Goal: Task Accomplishment & Management: Use online tool/utility

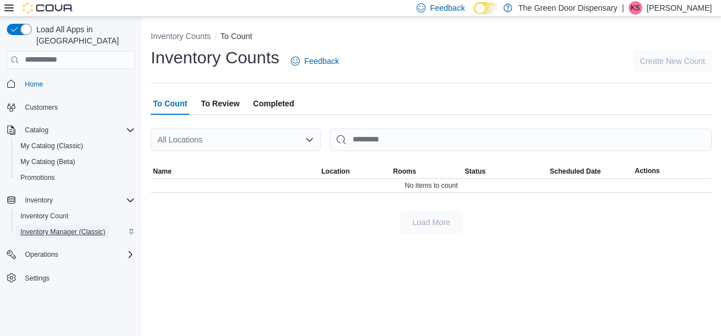
click at [68, 228] on span "Inventory Manager (Classic)" at bounding box center [62, 232] width 85 height 9
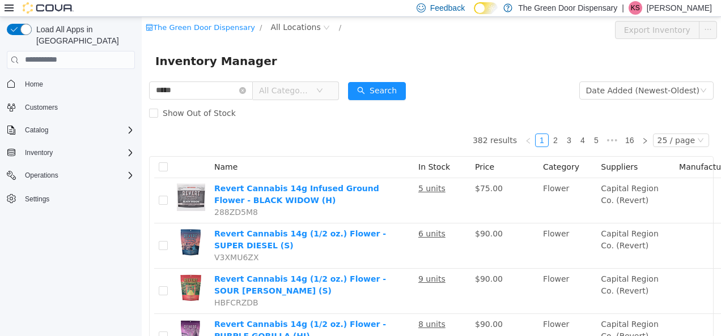
type input "*****"
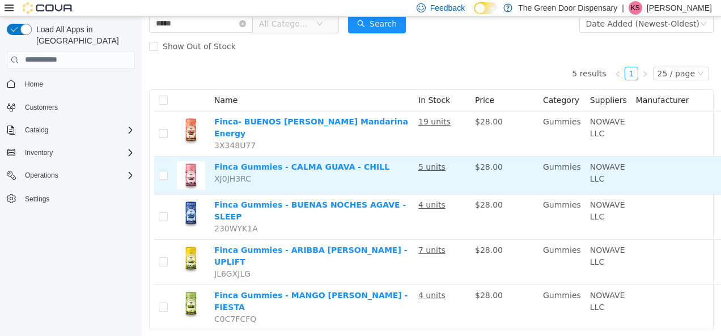
scroll to position [71, 0]
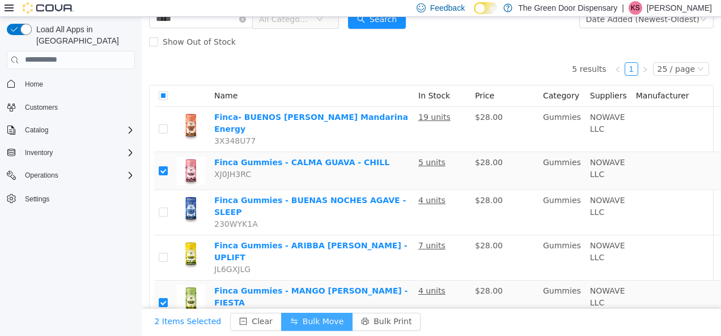
click at [290, 313] on button "Bulk Move" at bounding box center [316, 322] width 71 height 18
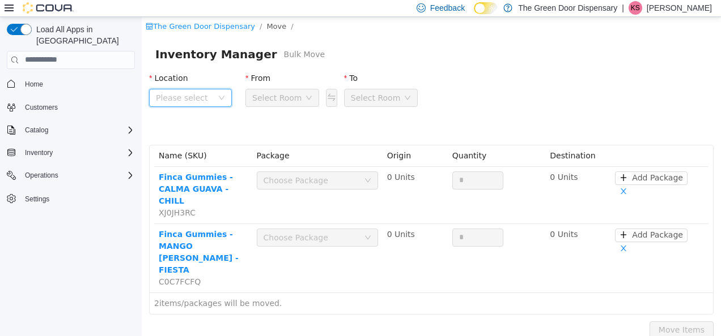
click at [218, 100] on span "Please select" at bounding box center [190, 97] width 83 height 18
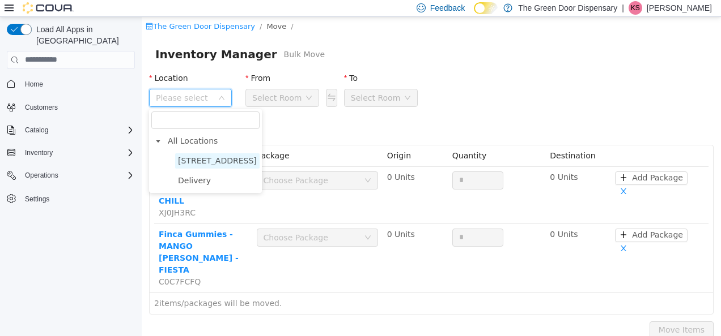
click at [224, 161] on span "3748 State Hwy 37" at bounding box center [217, 160] width 79 height 9
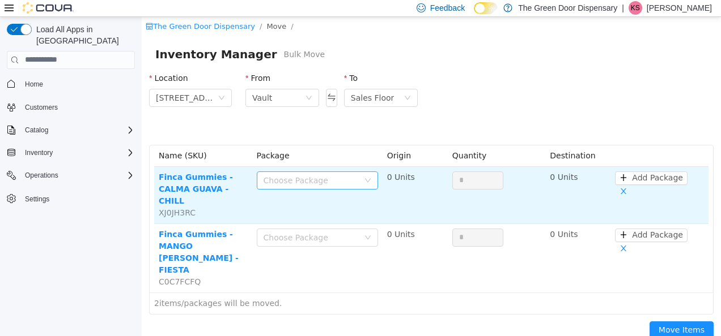
click at [299, 177] on div "Choose Package" at bounding box center [310, 179] width 95 height 11
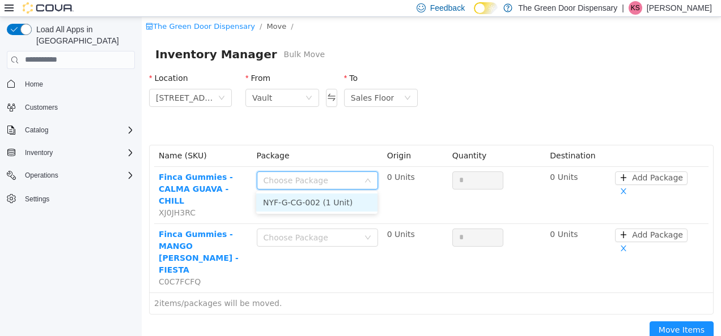
click at [304, 202] on li "NYF-G-CG-002 (1 Unit)" at bounding box center [316, 202] width 121 height 18
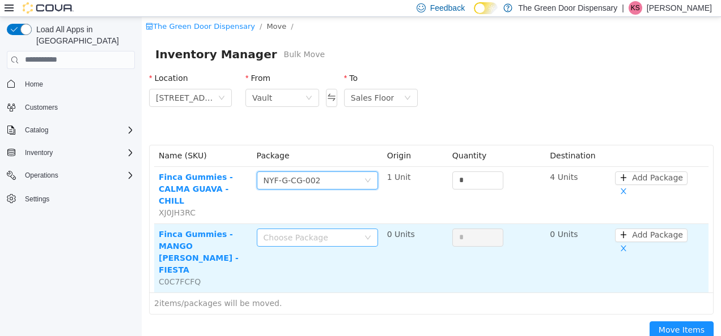
click at [306, 232] on div "Choose Package" at bounding box center [310, 237] width 95 height 11
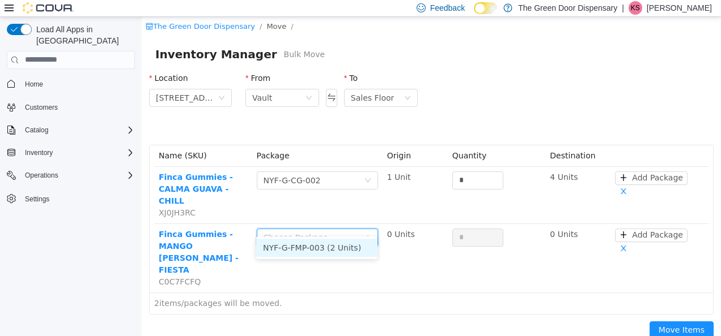
click at [301, 246] on li "NYF-G-FMP-003 (2 Units)" at bounding box center [316, 247] width 121 height 18
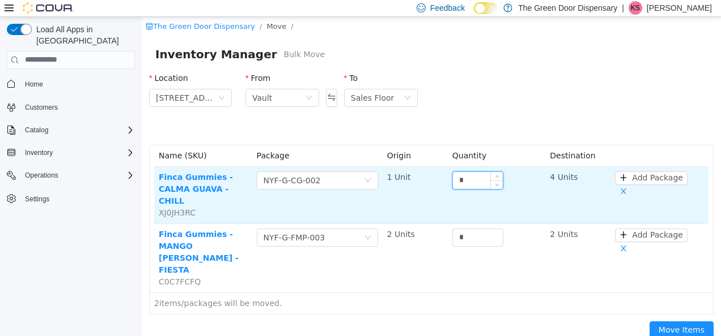
click at [472, 177] on input "*" at bounding box center [478, 180] width 50 height 17
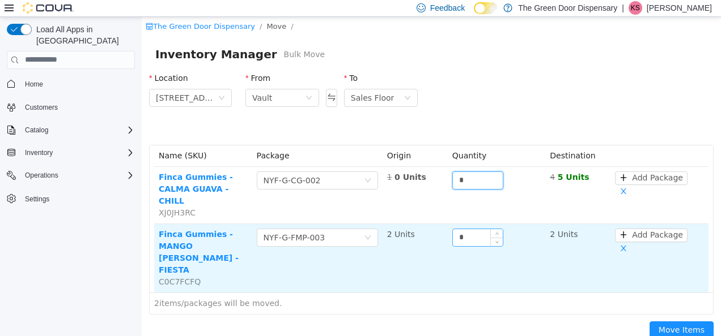
type input "*"
click at [474, 229] on input "*" at bounding box center [478, 237] width 50 height 17
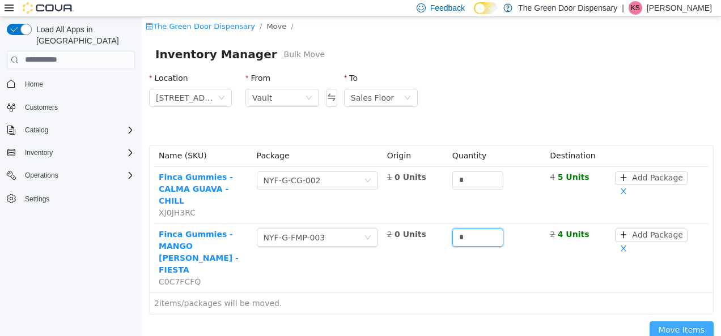
type input "*"
click at [704, 321] on button "Move Items" at bounding box center [681, 330] width 64 height 18
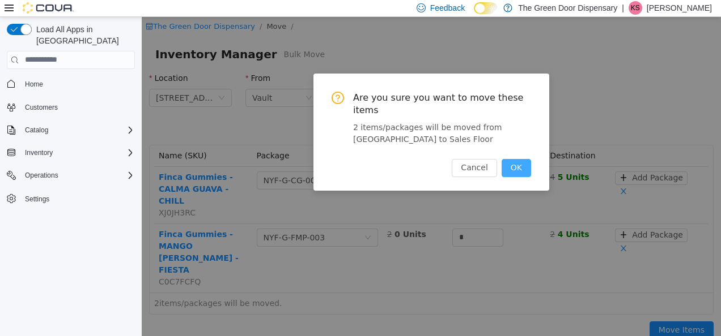
click at [522, 159] on button "OK" at bounding box center [515, 168] width 29 height 18
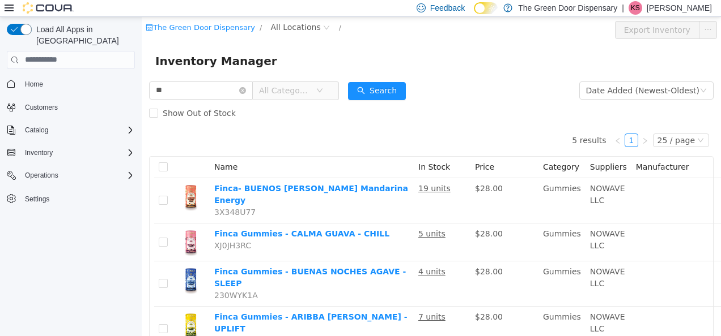
type input "*"
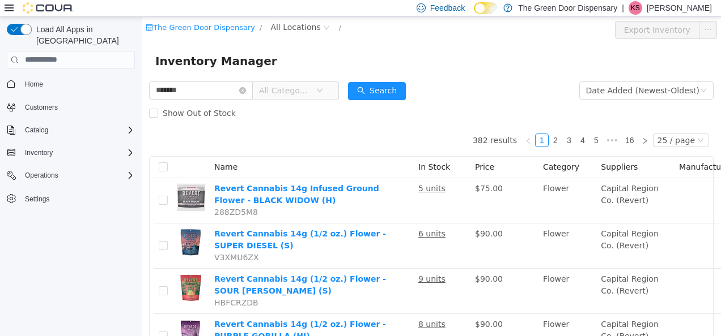
type input "*******"
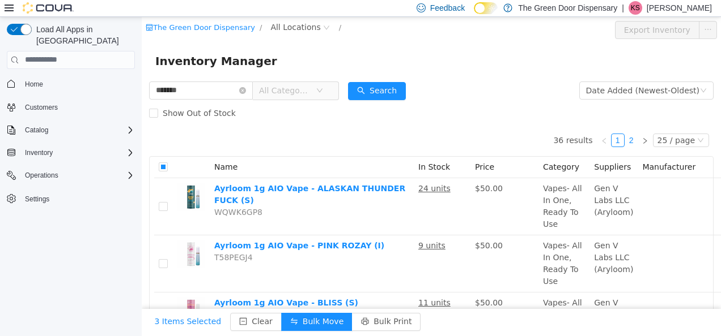
click at [627, 141] on link "2" at bounding box center [631, 140] width 12 height 12
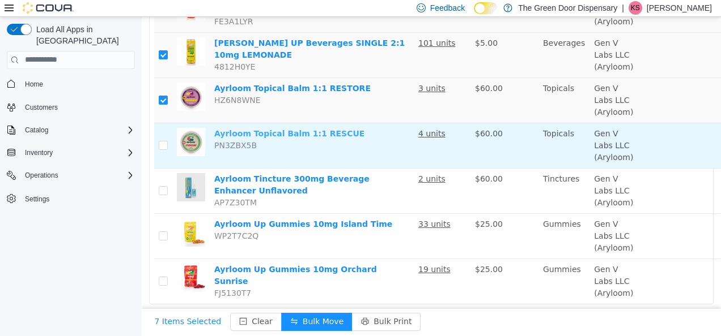
scroll to position [391, 0]
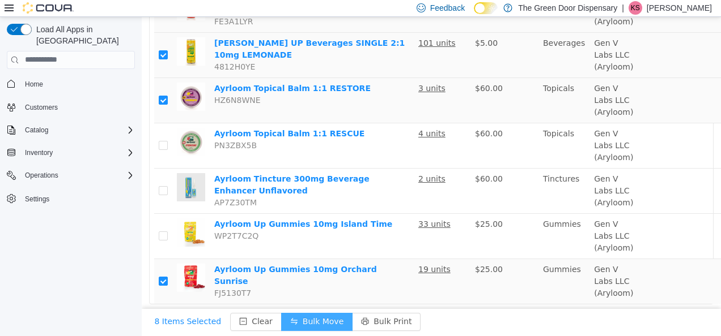
click at [289, 313] on button "Bulk Move" at bounding box center [316, 322] width 71 height 18
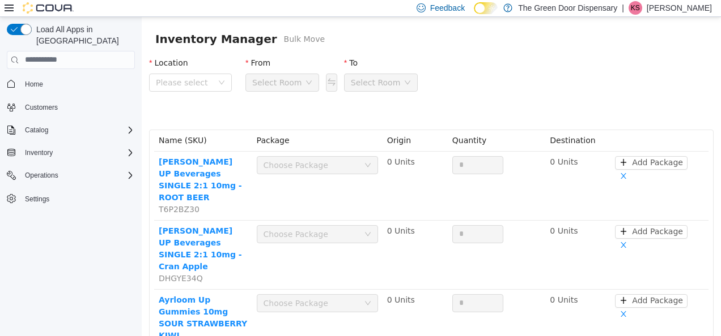
scroll to position [15, 0]
click at [218, 83] on icon "icon: down" at bounding box center [221, 82] width 7 height 7
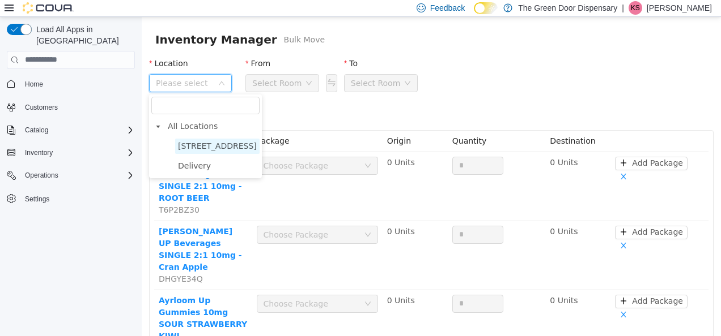
click at [218, 146] on span "3748 State Hwy 37" at bounding box center [217, 145] width 79 height 9
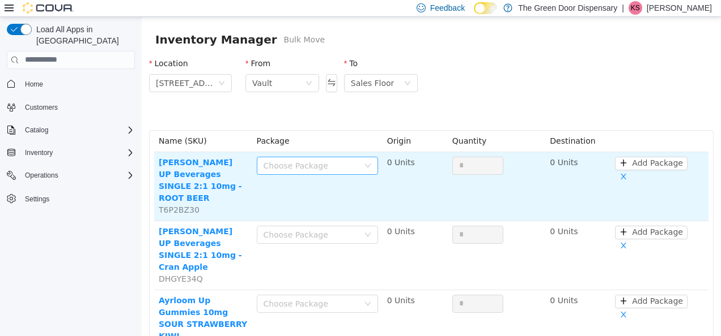
click at [313, 163] on div "Choose Package" at bounding box center [310, 165] width 95 height 11
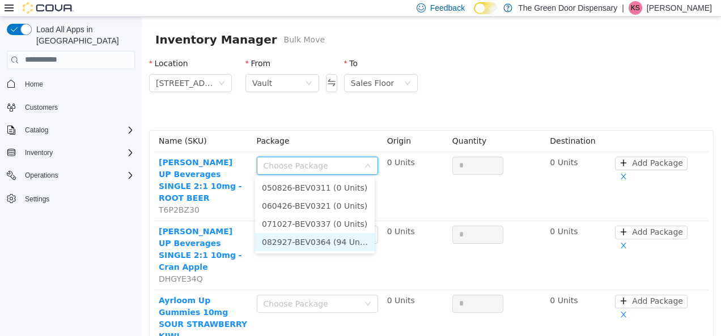
click at [339, 243] on li "082927-BEV0364 (94 Units)" at bounding box center [315, 242] width 120 height 18
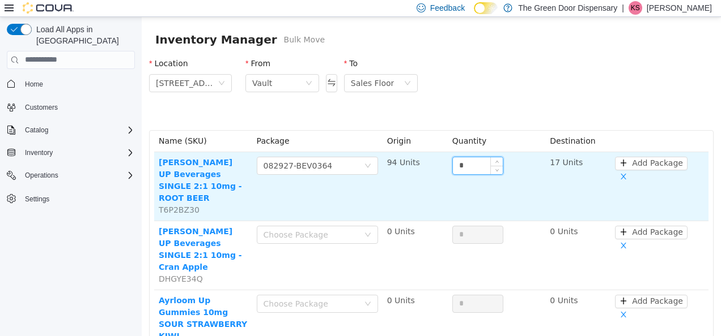
click at [468, 163] on input "*" at bounding box center [478, 165] width 50 height 17
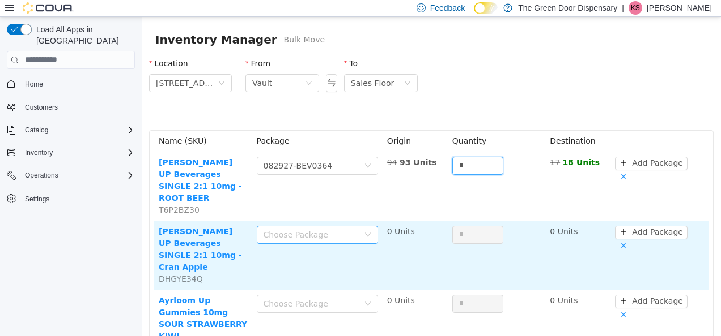
click at [316, 229] on div "Choose Package" at bounding box center [310, 234] width 95 height 11
type input "*"
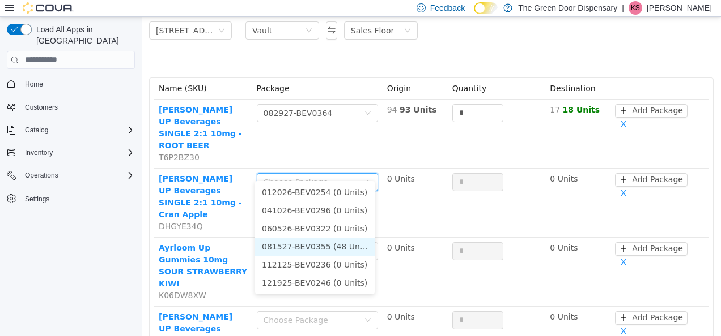
scroll to position [68, 0]
click at [340, 245] on li "081527-BEV0355 (48 Units)" at bounding box center [315, 246] width 120 height 18
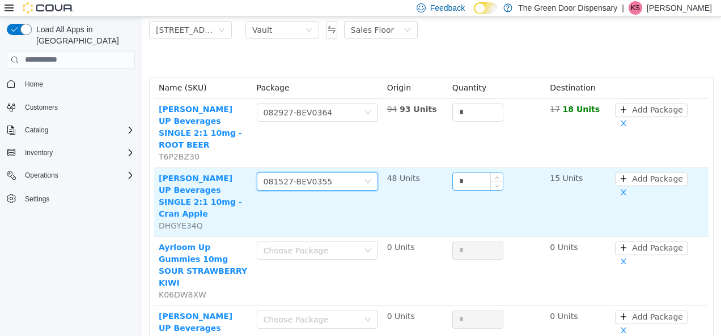
click at [471, 173] on input "*" at bounding box center [478, 181] width 50 height 17
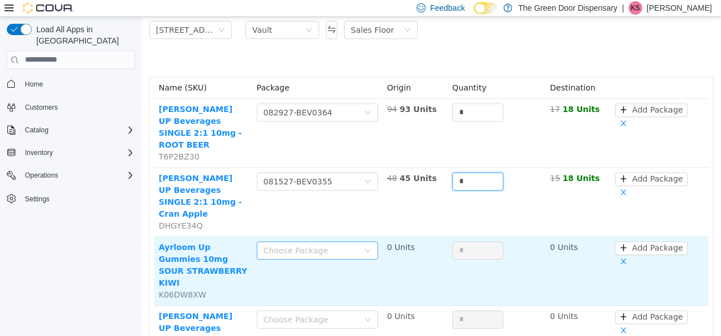
click at [296, 245] on div "Choose Package" at bounding box center [310, 250] width 95 height 11
type input "*"
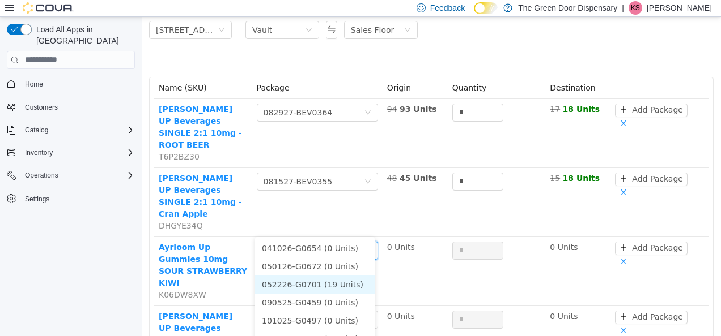
click at [309, 280] on li "052226-G0701 (19 Units)" at bounding box center [315, 284] width 120 height 18
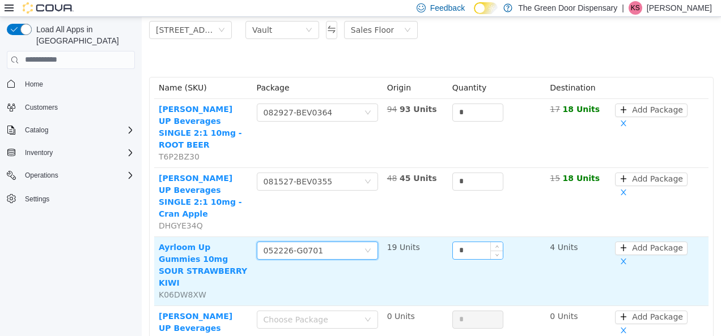
click at [484, 242] on input "*" at bounding box center [478, 250] width 50 height 17
type input "*"
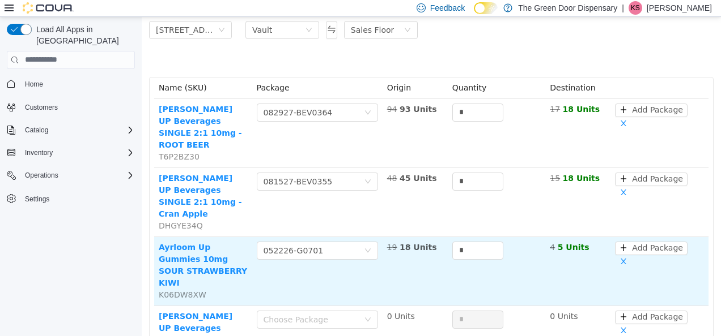
click at [361, 262] on td "Choose Package 052226-G0701" at bounding box center [317, 271] width 130 height 69
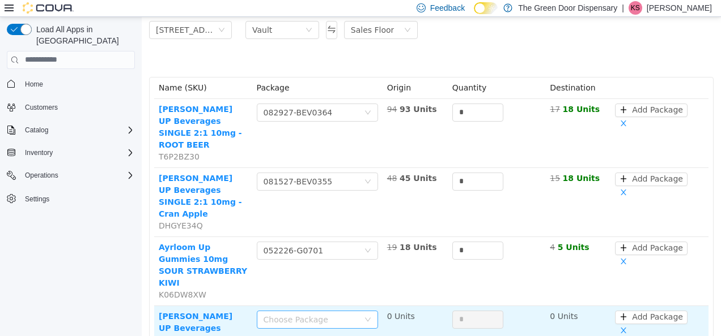
click at [324, 314] on div "Choose Package" at bounding box center [310, 319] width 95 height 11
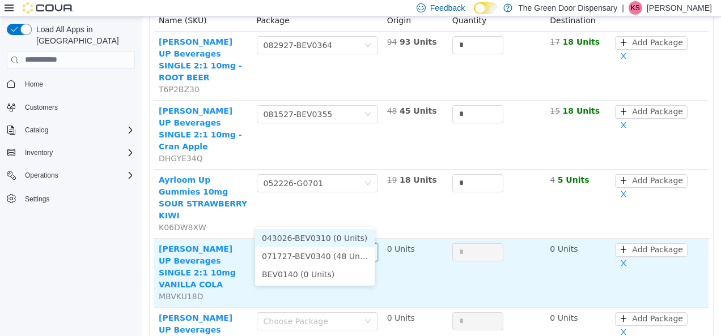
scroll to position [141, 0]
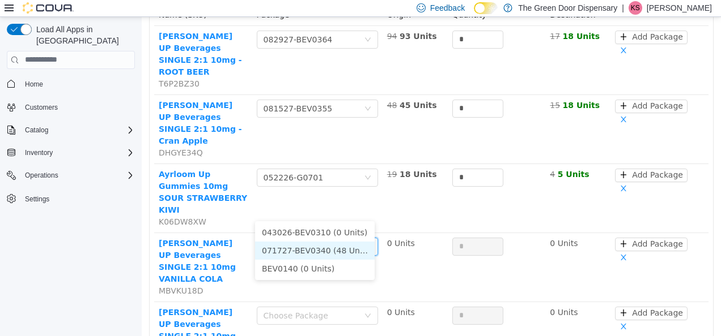
click at [339, 250] on li "071727-BEV0340 (48 Units)" at bounding box center [315, 250] width 120 height 18
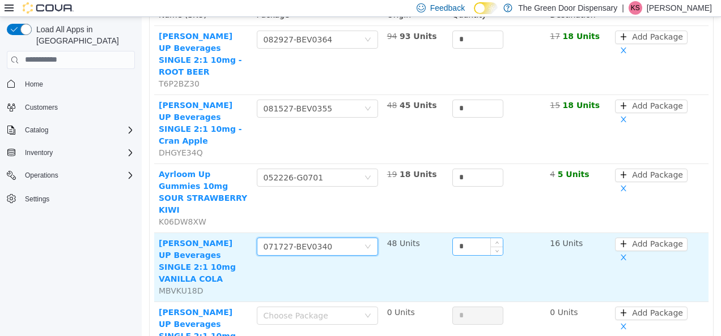
click at [479, 238] on input "*" at bounding box center [478, 246] width 50 height 17
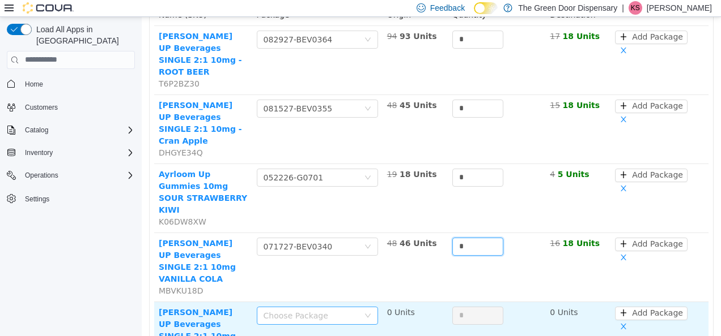
click at [339, 310] on div "Choose Package" at bounding box center [310, 315] width 95 height 11
type input "*"
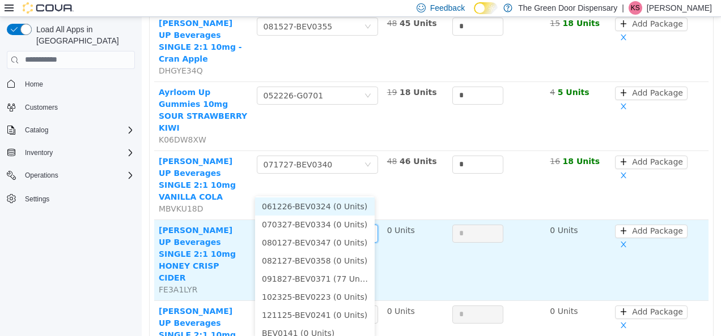
scroll to position [61, 0]
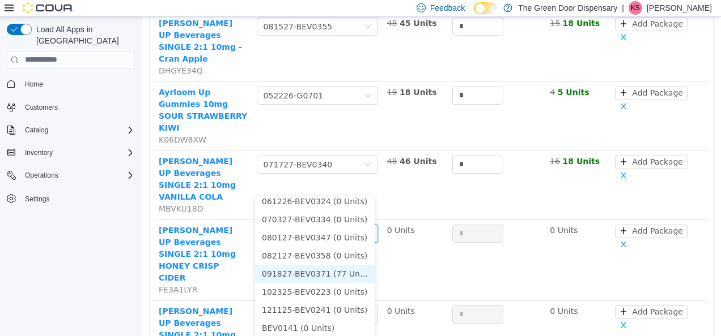
click at [335, 274] on li "091827-BEV0371 (77 Units)" at bounding box center [315, 274] width 120 height 18
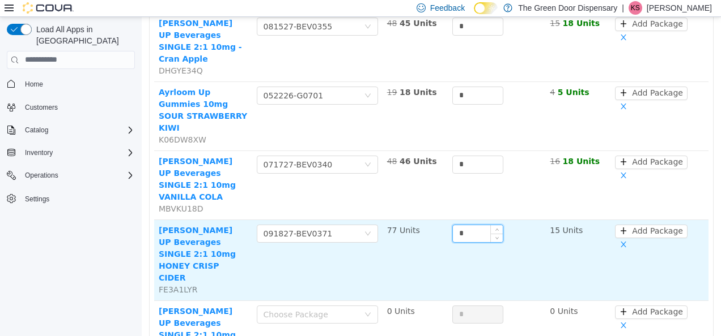
click at [474, 225] on input "*" at bounding box center [478, 233] width 50 height 17
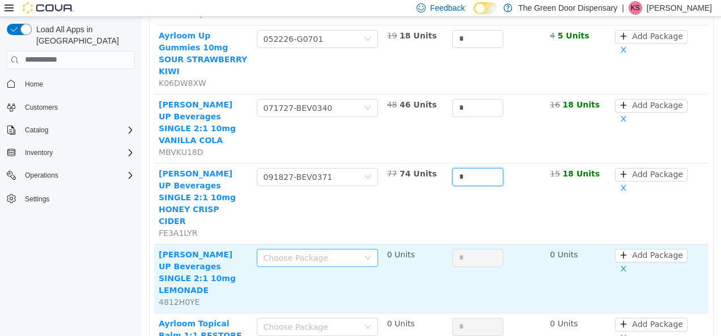
scroll to position [287, 0]
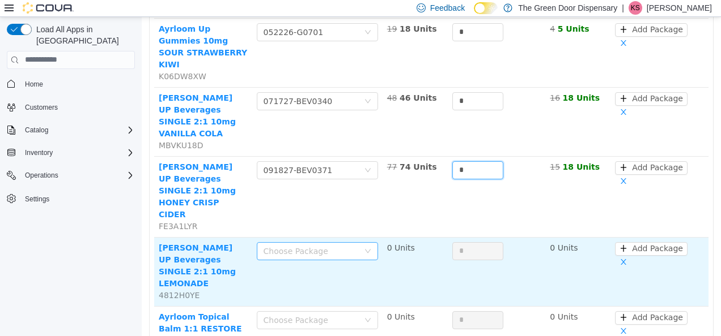
click at [314, 245] on div "Choose Package" at bounding box center [310, 250] width 95 height 11
type input "*"
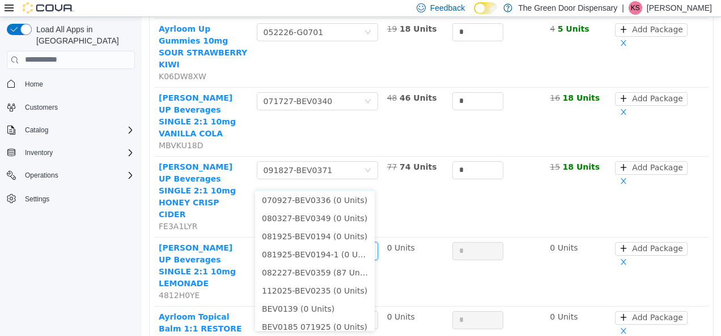
scroll to position [77, 0]
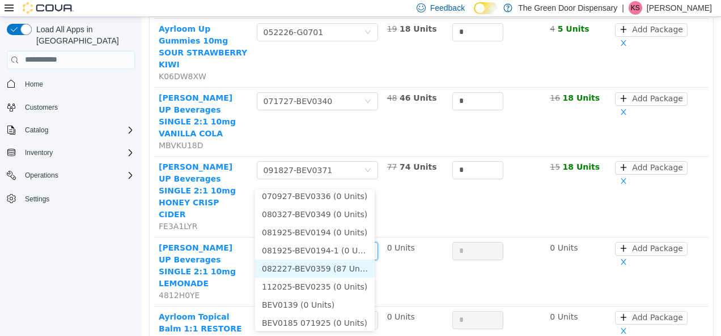
click at [334, 272] on li "082227-BEV0359 (87 Units)" at bounding box center [315, 268] width 120 height 18
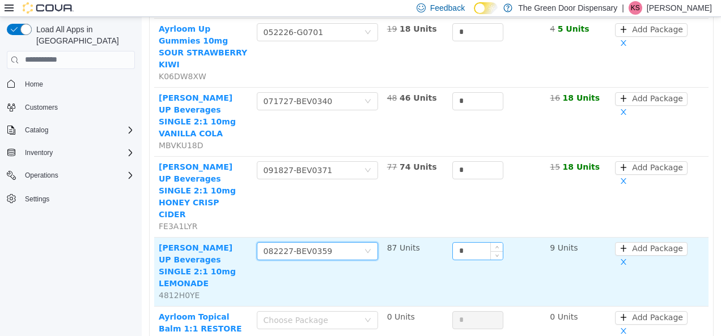
click at [474, 242] on input "*" at bounding box center [478, 250] width 50 height 17
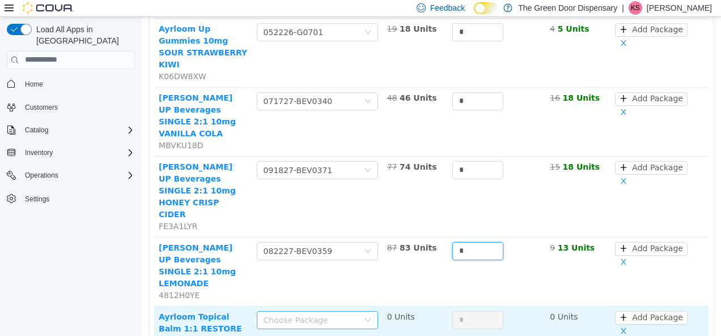
click at [314, 314] on div "Choose Package" at bounding box center [310, 319] width 95 height 11
type input "*"
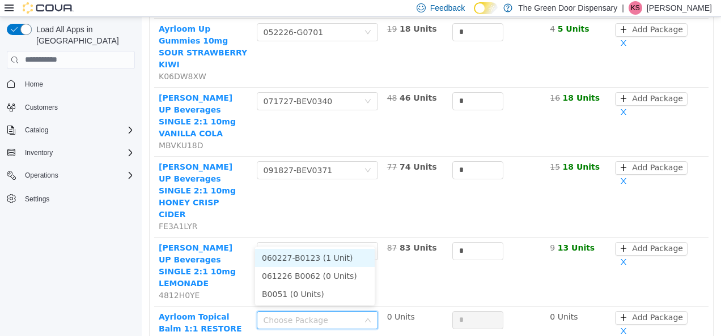
click at [320, 260] on li "060227-B0123 (1 Unit)" at bounding box center [315, 258] width 120 height 18
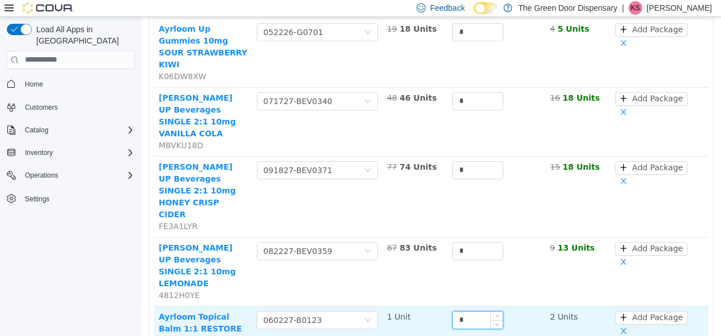
click at [472, 312] on input "*" at bounding box center [478, 320] width 50 height 17
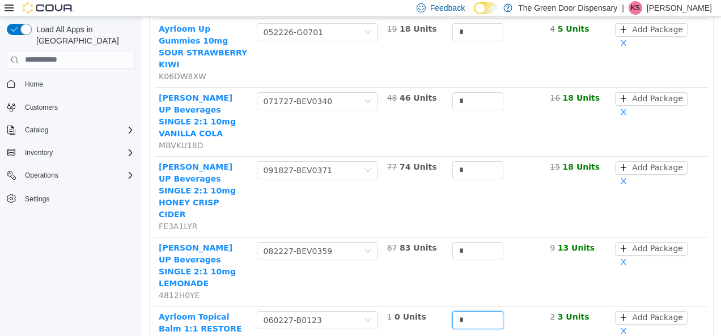
type input "*"
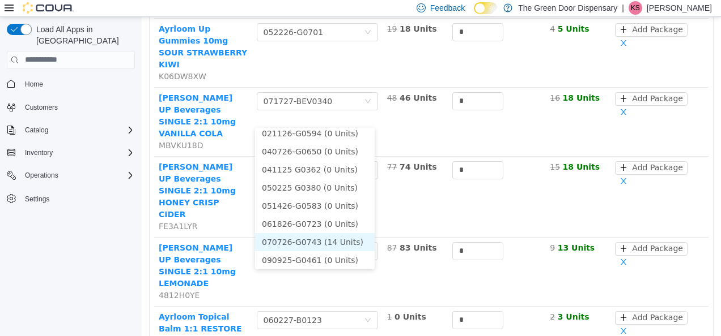
scroll to position [44, 0]
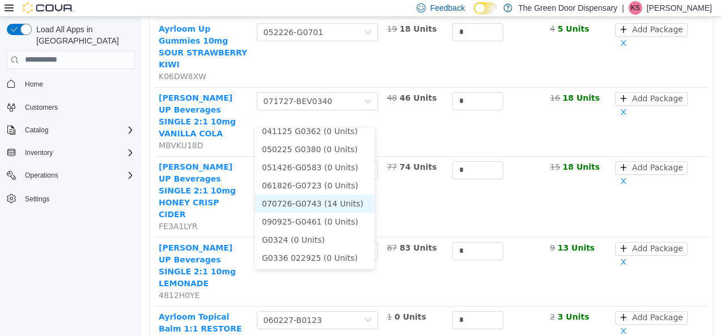
click at [337, 198] on li "070726-G0743 (14 Units)" at bounding box center [315, 203] width 120 height 18
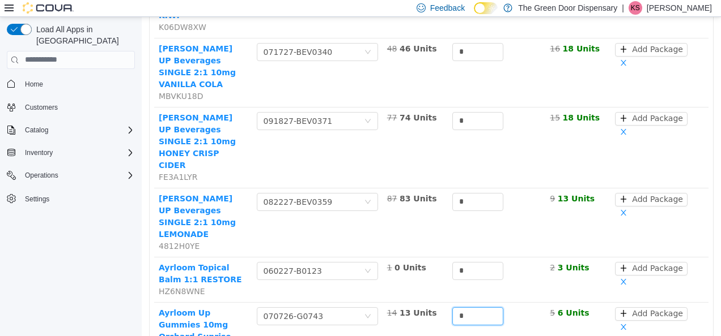
type input "*"
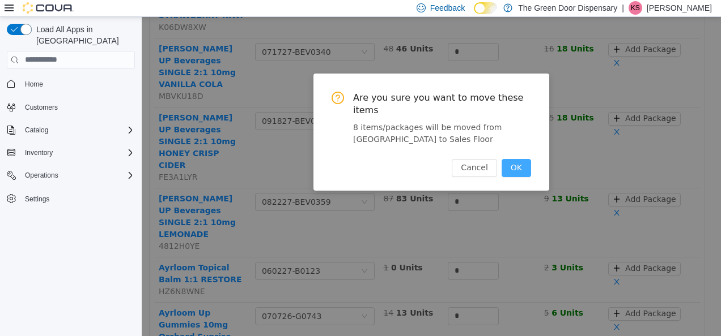
click at [525, 159] on button "OK" at bounding box center [515, 168] width 29 height 18
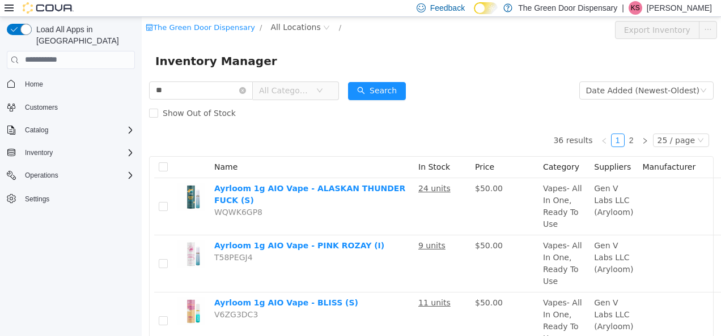
type input "*"
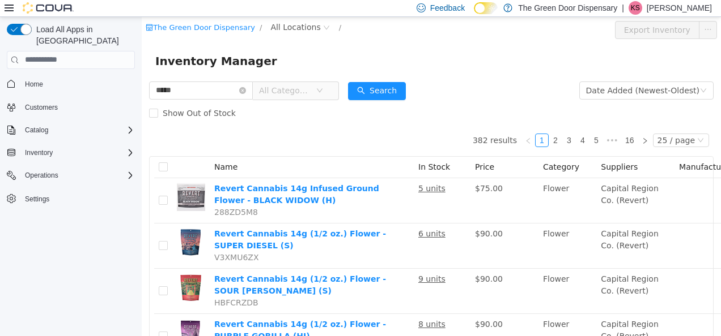
type input "*****"
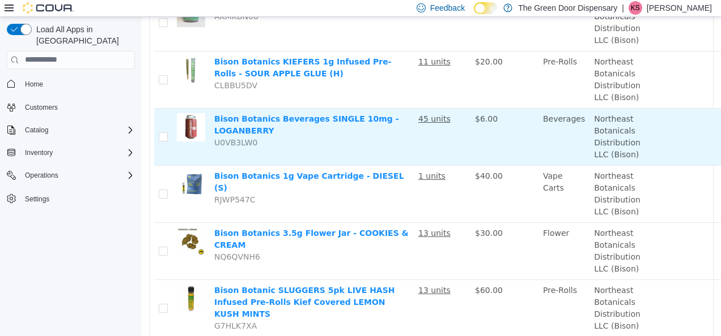
scroll to position [356, 86]
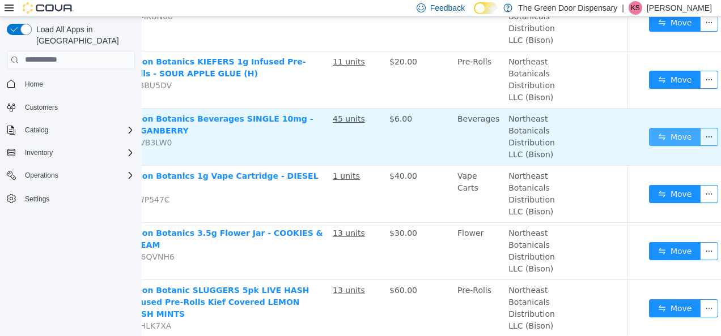
click at [649, 135] on button "Move" at bounding box center [675, 136] width 52 height 18
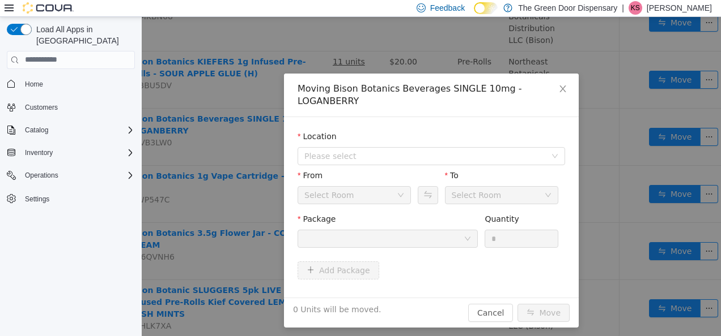
scroll to position [356, 77]
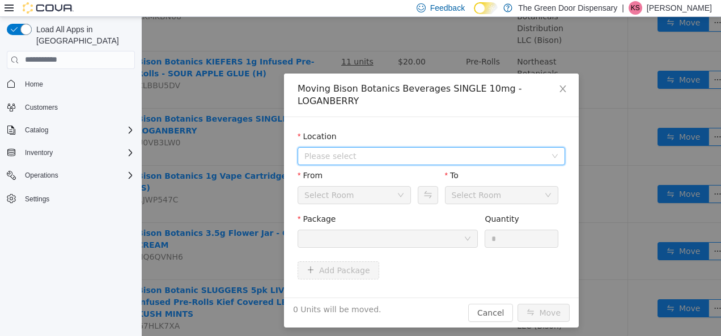
click at [348, 150] on span "Please select" at bounding box center [424, 155] width 241 height 11
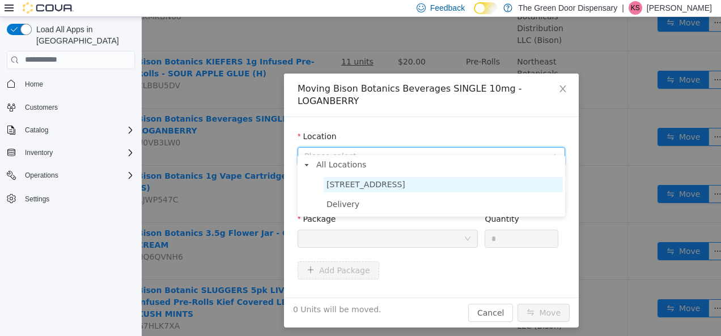
click at [356, 186] on span "3748 State Hwy 37" at bounding box center [365, 184] width 79 height 9
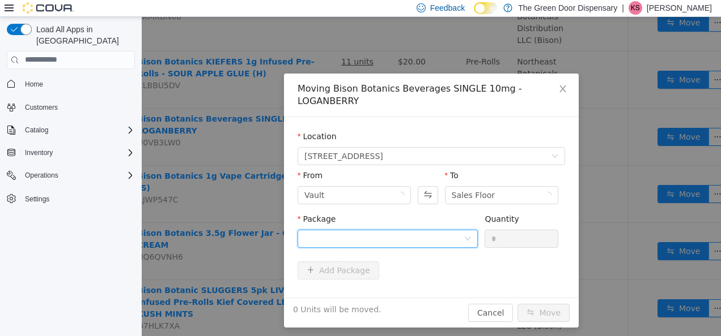
click at [361, 230] on div at bounding box center [383, 238] width 159 height 17
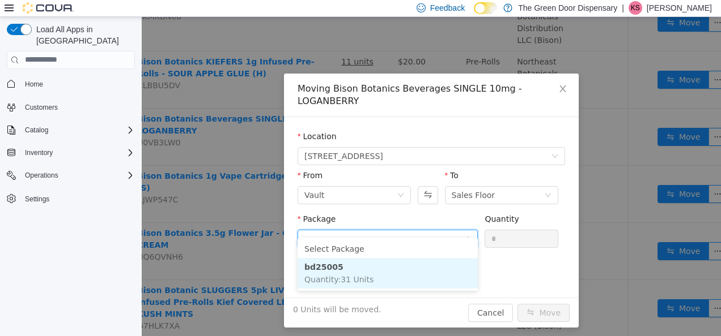
click at [360, 280] on span "Quantity : 31 Units" at bounding box center [338, 279] width 69 height 9
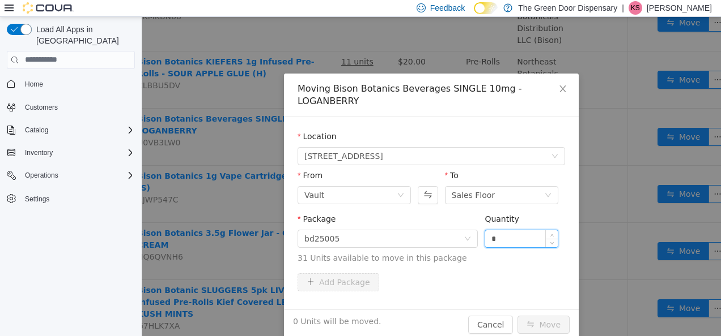
click at [504, 231] on input "*" at bounding box center [521, 238] width 73 height 17
type input "*"
click at [539, 316] on button "Move" at bounding box center [543, 325] width 52 height 18
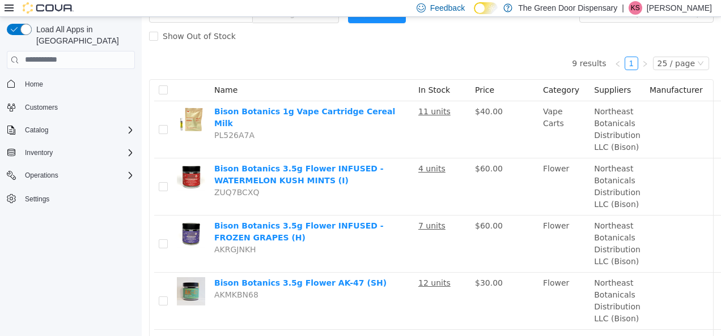
scroll to position [0, 0]
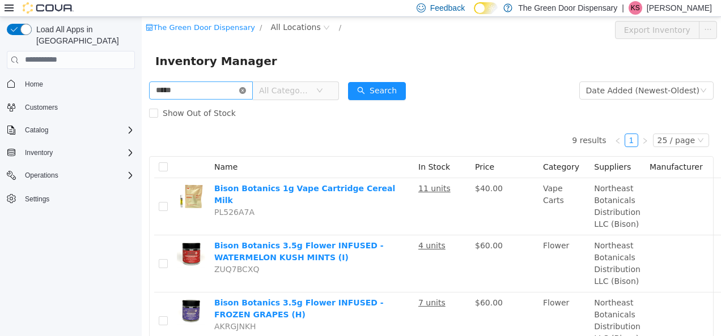
click at [246, 90] on icon "icon: close-circle" at bounding box center [242, 90] width 7 height 7
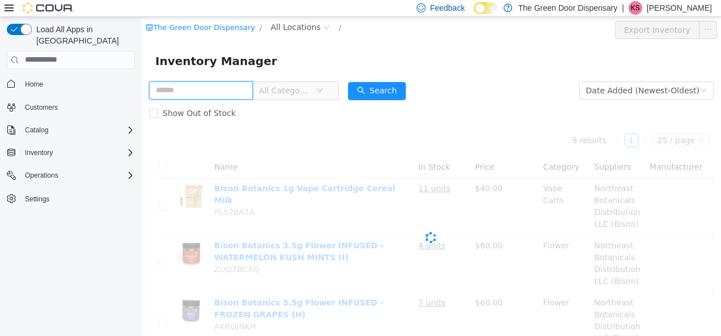
click at [231, 90] on input "text" at bounding box center [201, 90] width 104 height 18
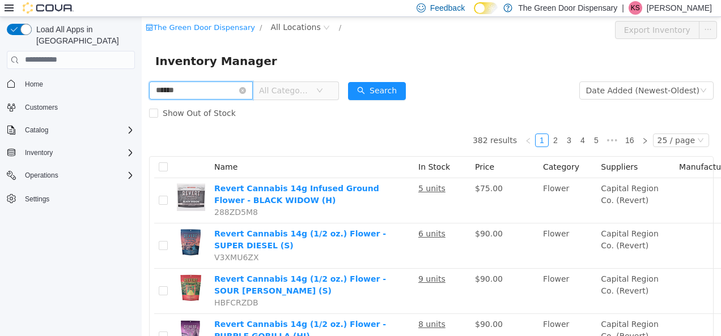
type input "******"
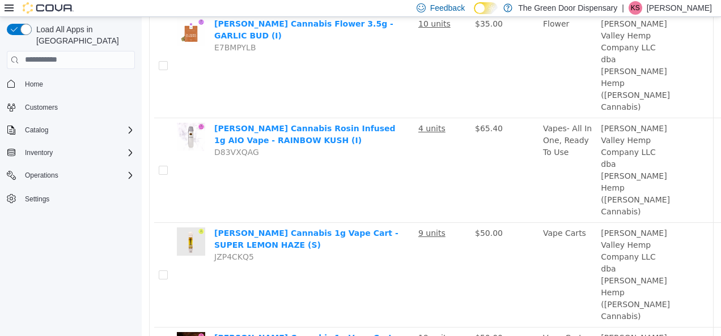
scroll to position [1109, 0]
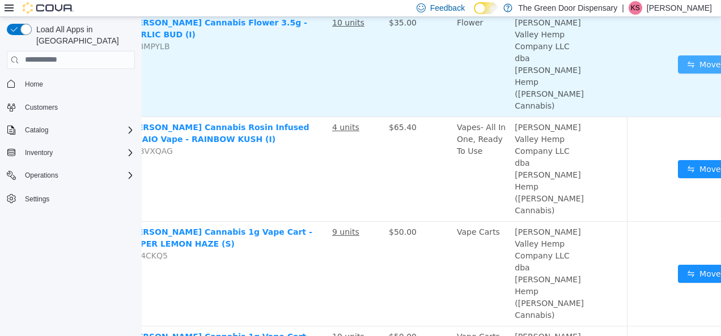
click at [678, 73] on button "Move" at bounding box center [704, 64] width 52 height 18
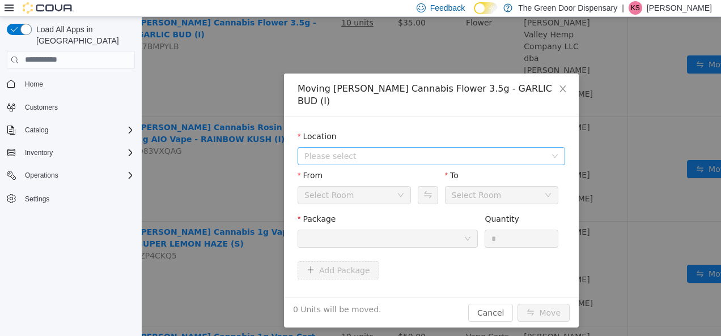
click at [411, 150] on span "Please select" at bounding box center [424, 155] width 241 height 11
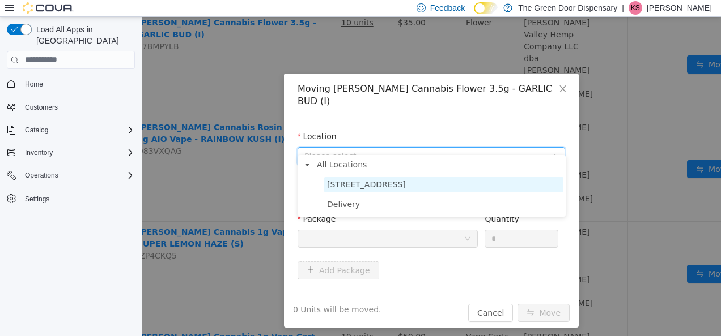
click at [385, 186] on span "3748 State Hwy 37" at bounding box center [366, 184] width 79 height 9
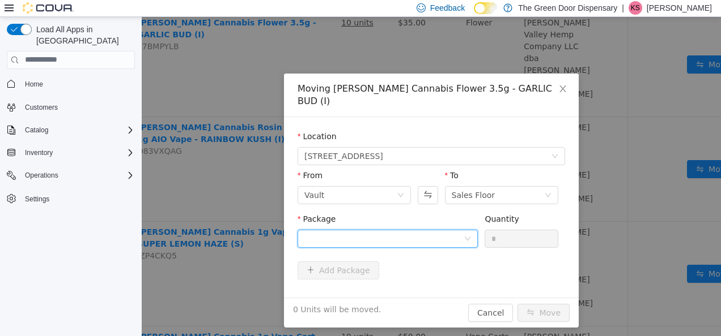
click at [367, 230] on div at bounding box center [383, 238] width 159 height 17
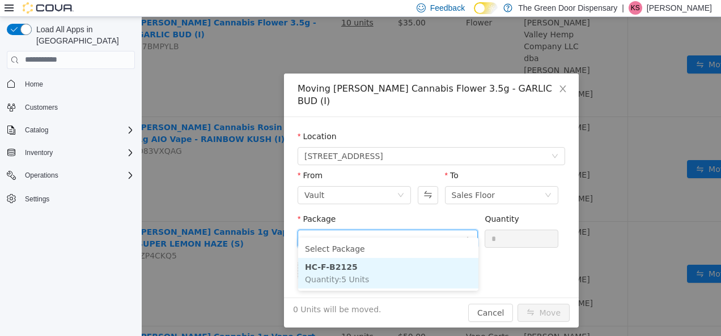
click at [360, 271] on li "HC-F-B2125 Quantity : 5 Units" at bounding box center [388, 273] width 180 height 31
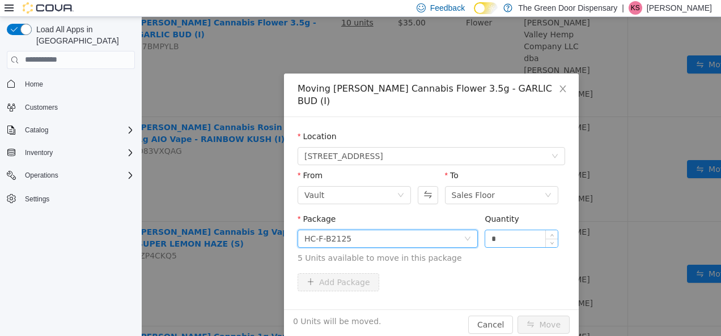
click at [521, 230] on input "*" at bounding box center [521, 238] width 73 height 17
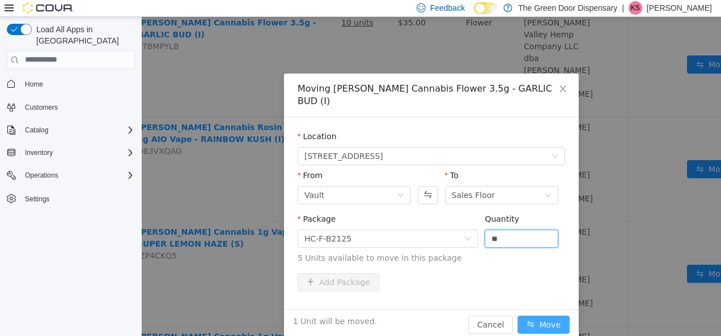
type input "*"
click at [542, 316] on button "Move" at bounding box center [543, 325] width 52 height 18
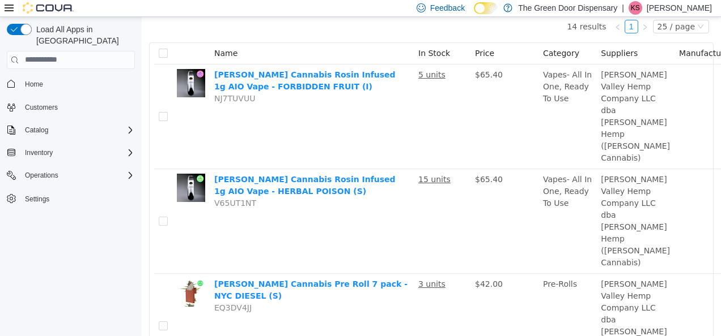
scroll to position [0, 0]
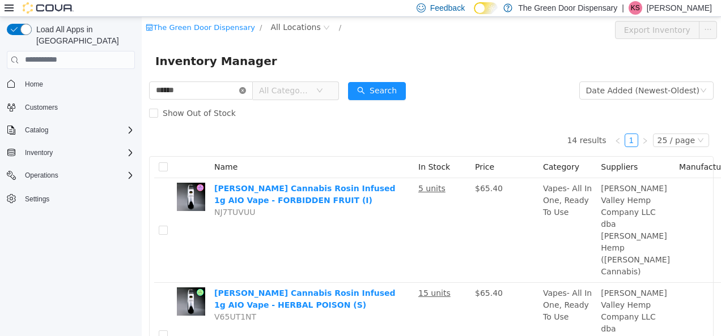
click at [246, 91] on icon "icon: close-circle" at bounding box center [242, 90] width 7 height 7
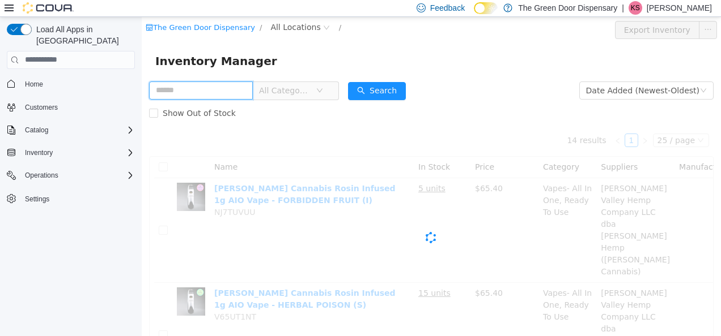
click at [240, 91] on input "text" at bounding box center [201, 90] width 104 height 18
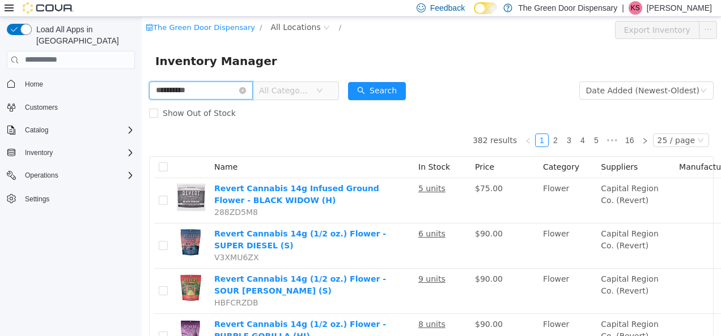
type input "**********"
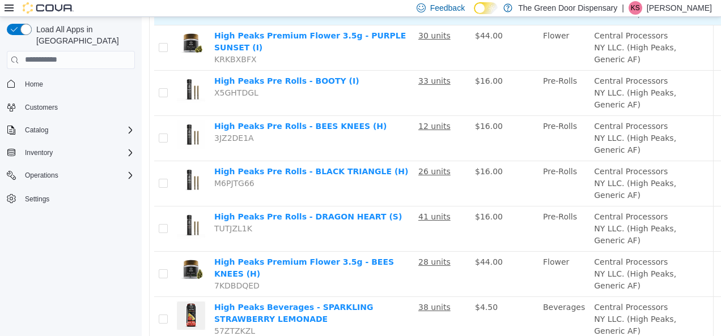
scroll to position [201, 0]
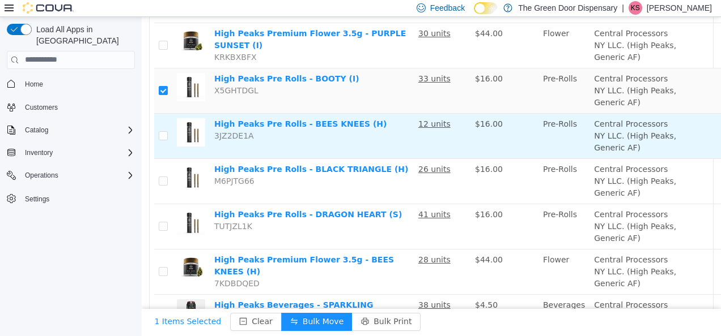
click at [168, 159] on td at bounding box center [163, 135] width 18 height 45
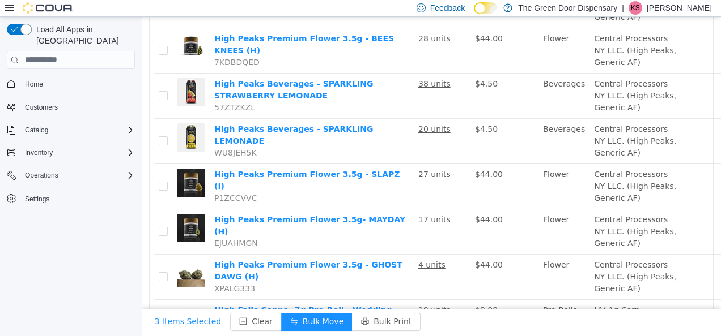
scroll to position [423, 0]
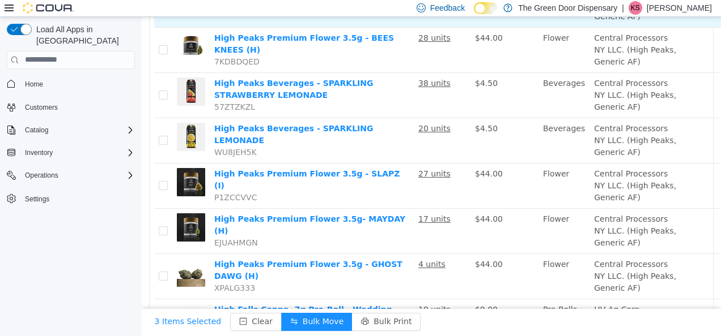
click at [168, 27] on td at bounding box center [163, 4] width 18 height 45
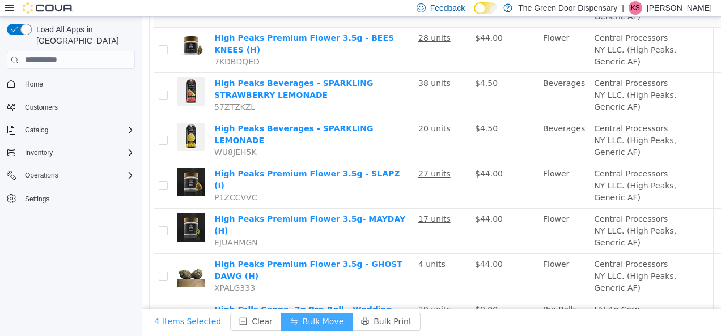
click at [286, 313] on button "Bulk Move" at bounding box center [316, 322] width 71 height 18
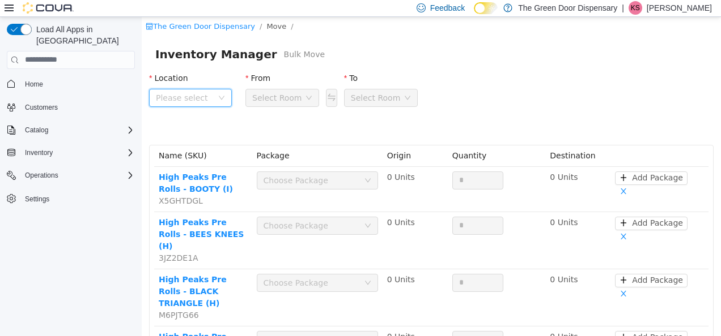
click at [219, 95] on icon "icon: down" at bounding box center [221, 97] width 7 height 7
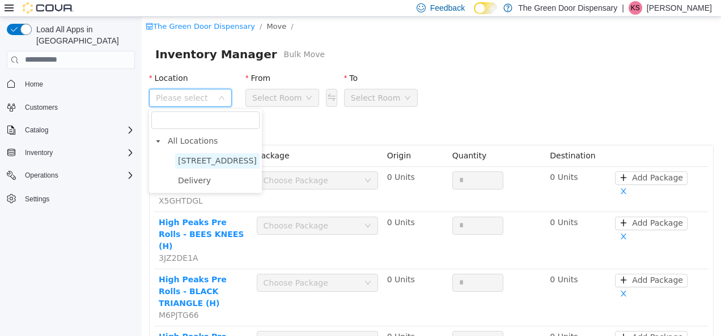
click at [218, 160] on span "3748 State Hwy 37" at bounding box center [217, 160] width 79 height 9
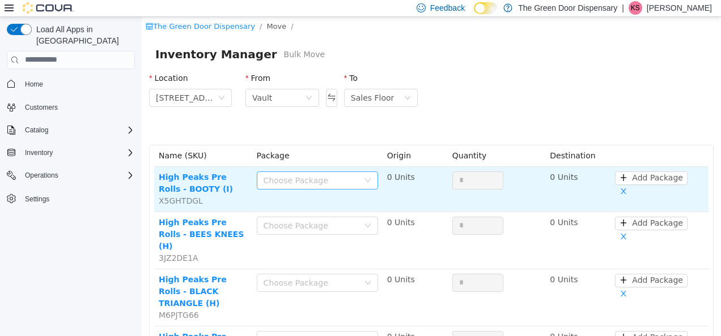
click at [306, 178] on div "Choose Package" at bounding box center [310, 179] width 95 height 11
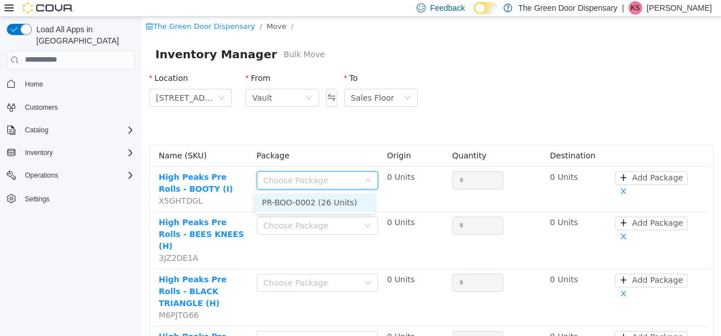
click at [320, 200] on li "PR-BOO-0002 (26 Units)" at bounding box center [315, 202] width 120 height 18
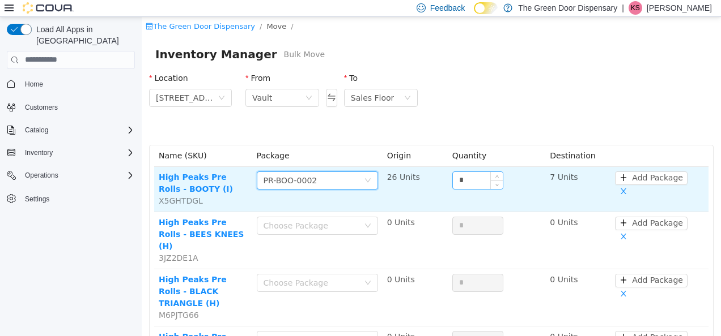
click at [468, 177] on input "*" at bounding box center [478, 180] width 50 height 17
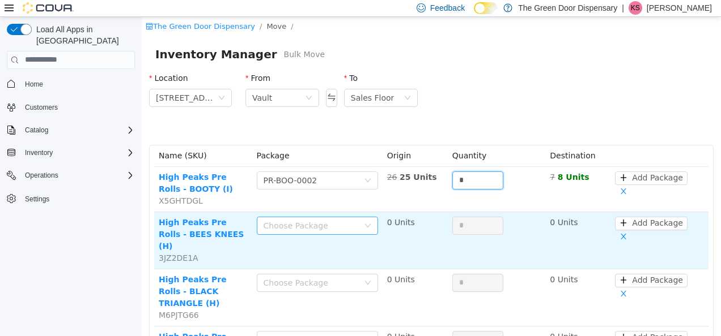
click at [305, 225] on div "Choose Package" at bounding box center [310, 225] width 95 height 11
type input "*"
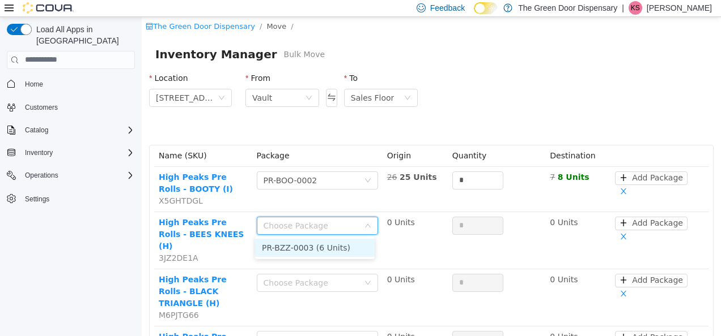
click at [313, 251] on li "PR-BZZ-0003 (6 Units)" at bounding box center [315, 247] width 120 height 18
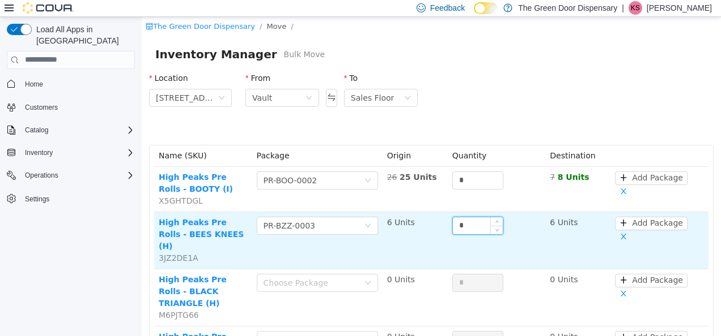
click at [470, 225] on input "*" at bounding box center [478, 225] width 50 height 17
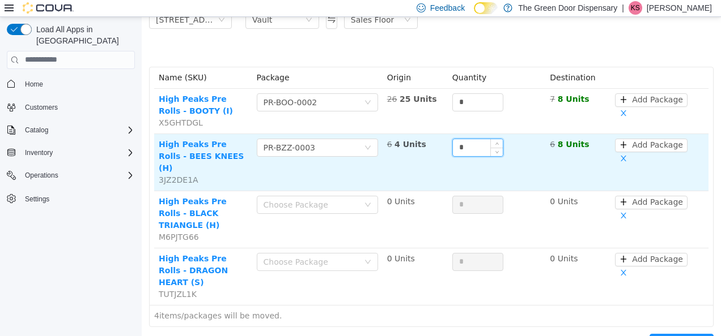
scroll to position [84, 0]
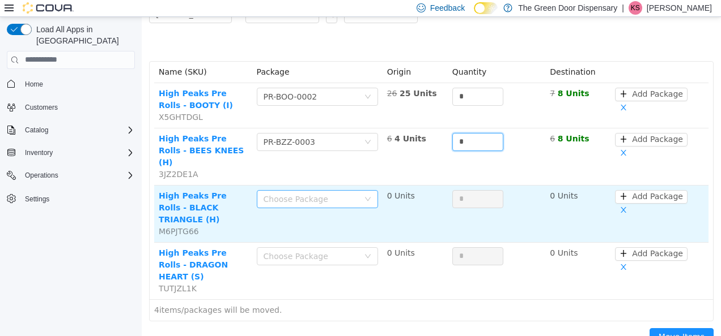
click at [352, 193] on div "Choose Package" at bounding box center [310, 198] width 95 height 11
type input "*"
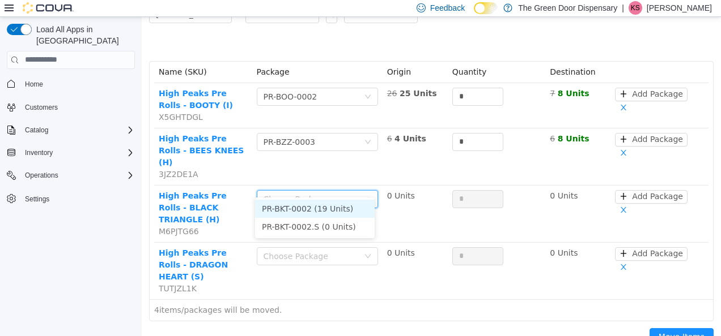
click at [335, 210] on li "PR-BKT-0002 (19 Units)" at bounding box center [315, 208] width 120 height 18
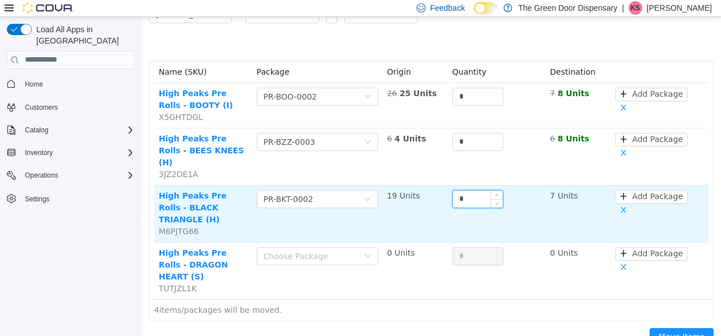
click at [474, 190] on input "*" at bounding box center [478, 198] width 50 height 17
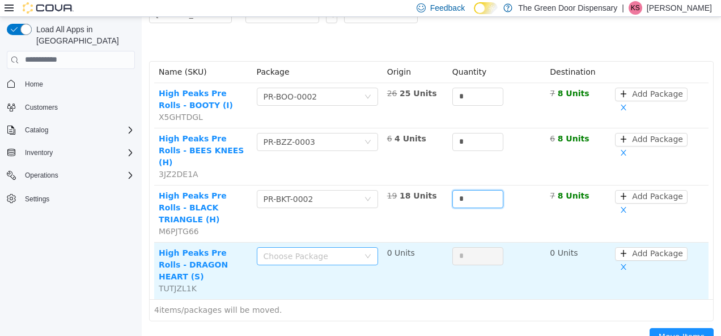
click at [315, 250] on div "Choose Package" at bounding box center [310, 255] width 95 height 11
type input "*"
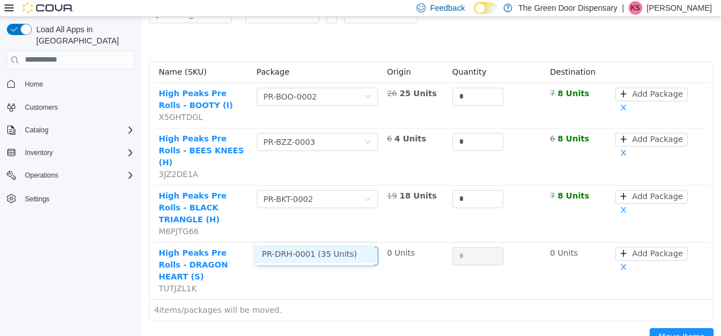
click at [324, 255] on li "PR-DRH-0001 (35 Units)" at bounding box center [315, 254] width 120 height 18
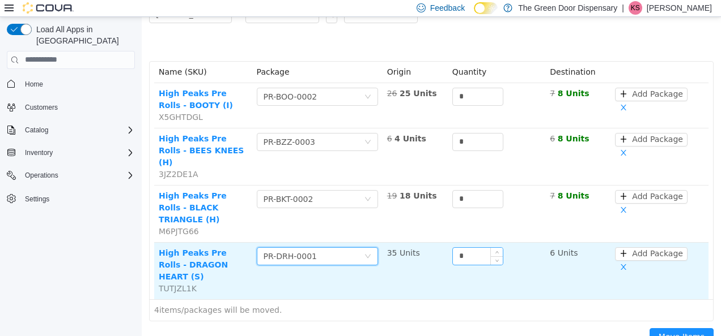
click at [472, 248] on input "*" at bounding box center [478, 256] width 50 height 17
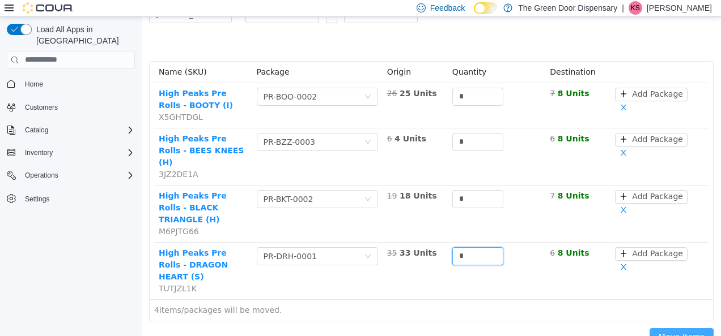
type input "*"
click at [682, 328] on button "Move Items" at bounding box center [681, 337] width 64 height 18
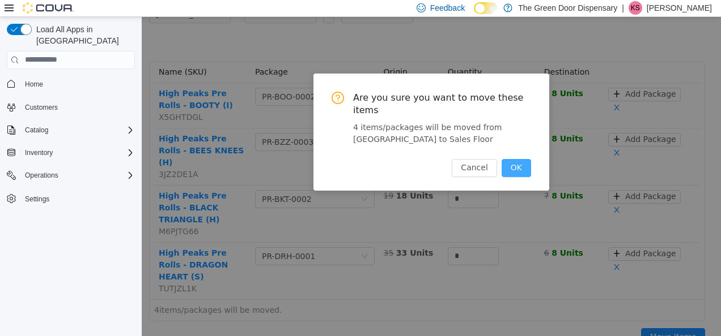
click at [514, 159] on button "OK" at bounding box center [515, 168] width 29 height 18
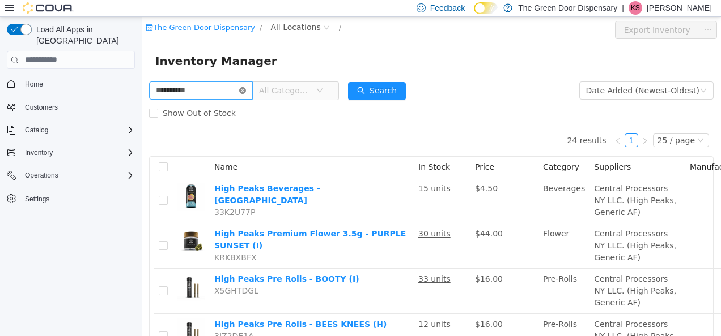
click at [246, 91] on icon "icon: close-circle" at bounding box center [242, 90] width 7 height 7
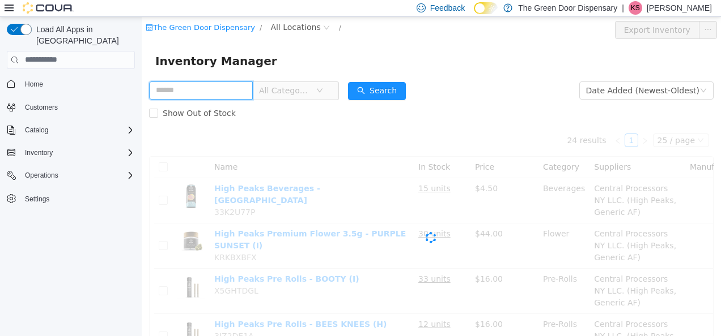
click at [238, 91] on input "text" at bounding box center [201, 90] width 104 height 18
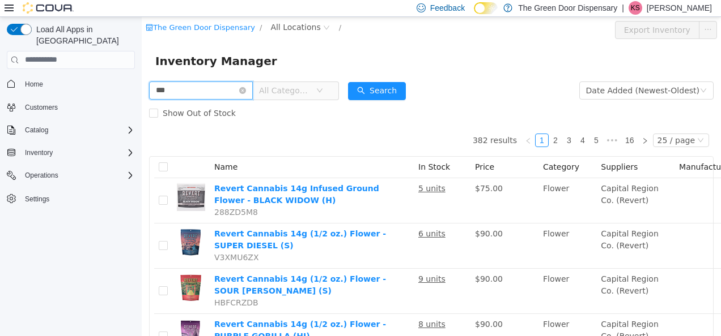
type input "***"
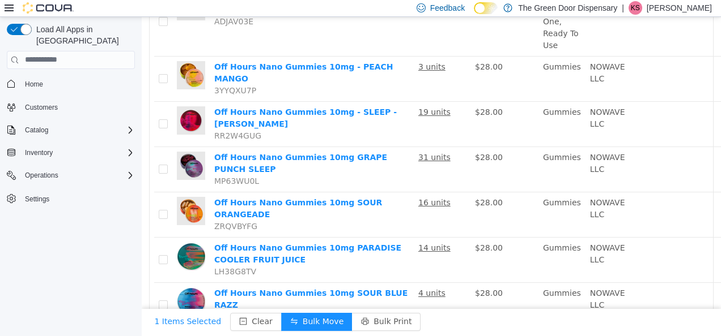
scroll to position [649, 0]
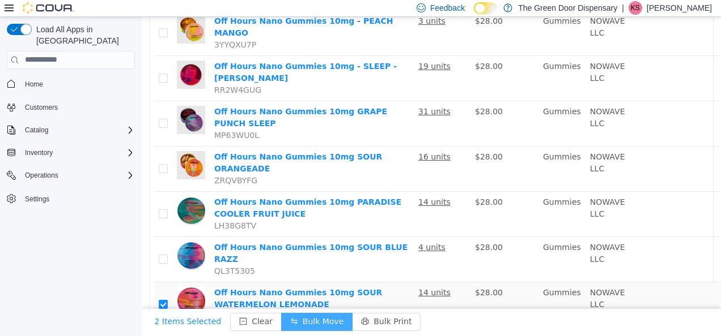
click at [304, 313] on button "Bulk Move" at bounding box center [316, 322] width 71 height 18
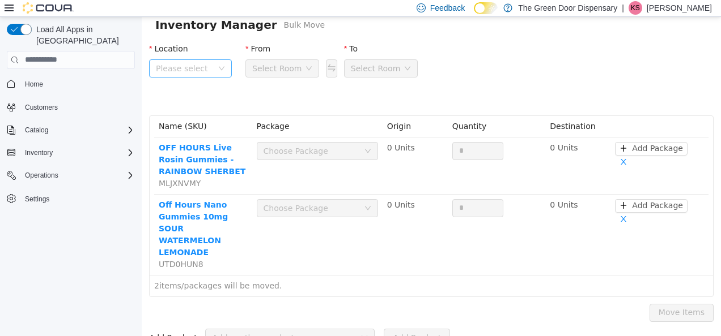
click at [206, 63] on span "Please select" at bounding box center [184, 67] width 57 height 11
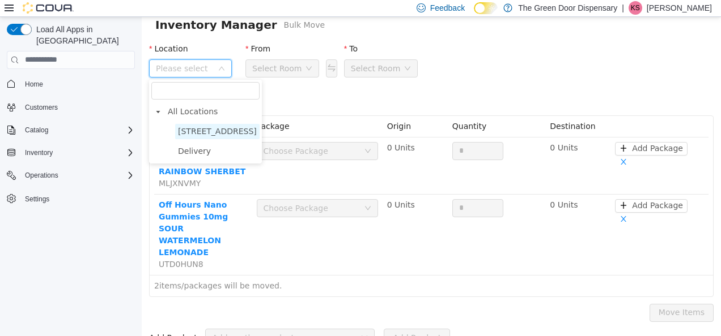
click at [225, 130] on span "3748 State Hwy 37" at bounding box center [217, 130] width 79 height 9
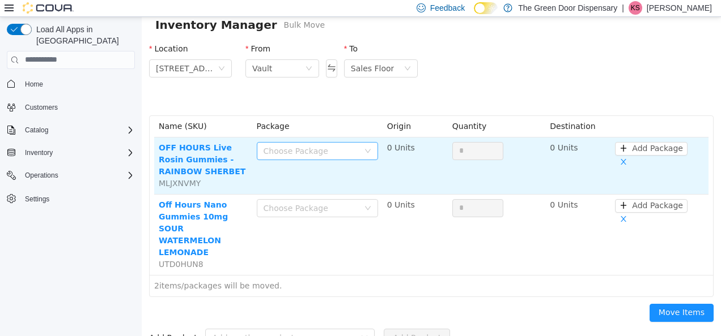
click at [316, 148] on div "Choose Package" at bounding box center [310, 150] width 95 height 11
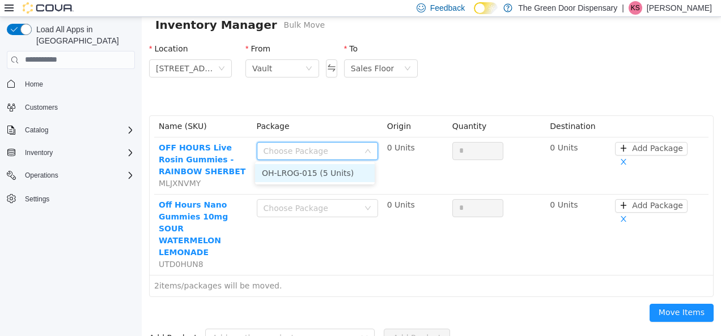
click at [323, 174] on li "OH-LROG-015 (5 Units)" at bounding box center [315, 173] width 120 height 18
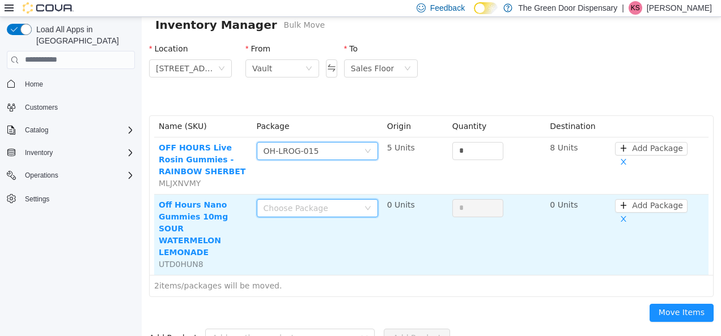
click at [313, 199] on div "Choose Package" at bounding box center [313, 207] width 100 height 17
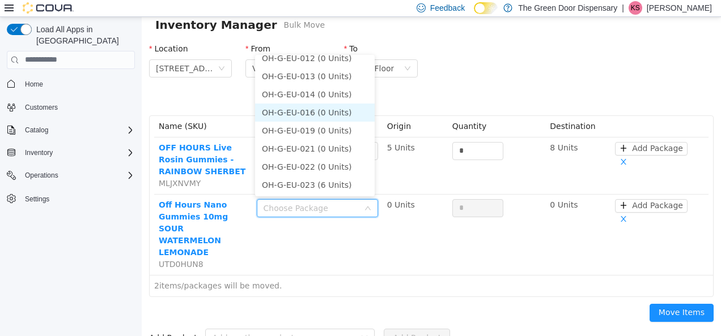
scroll to position [44, 0]
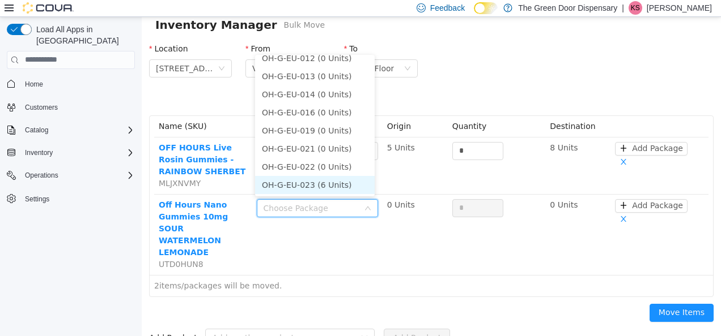
click at [329, 185] on li "OH-G-EU-023 (6 Units)" at bounding box center [315, 185] width 120 height 18
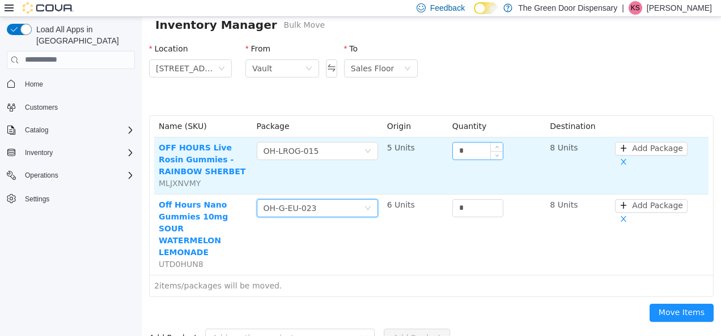
click at [471, 151] on input "*" at bounding box center [478, 150] width 50 height 17
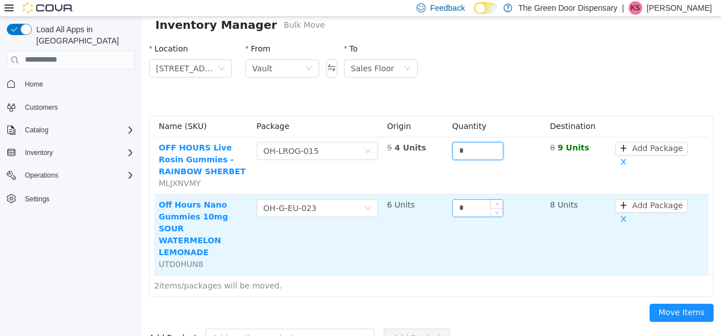
type input "*"
click at [472, 210] on input "*" at bounding box center [478, 207] width 50 height 17
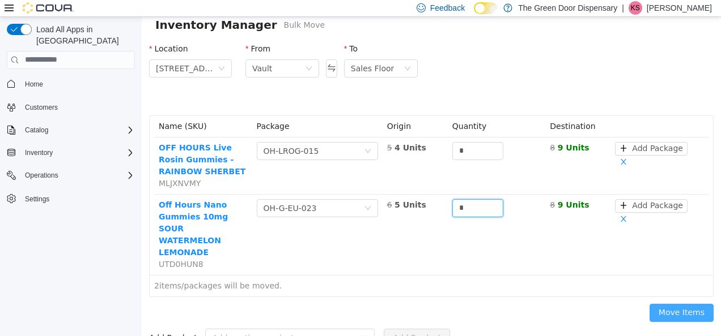
type input "*"
click at [680, 304] on button "Move Items" at bounding box center [681, 313] width 64 height 18
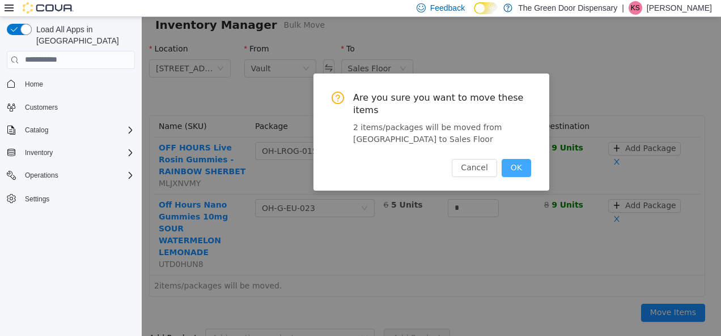
click at [519, 159] on button "OK" at bounding box center [515, 168] width 29 height 18
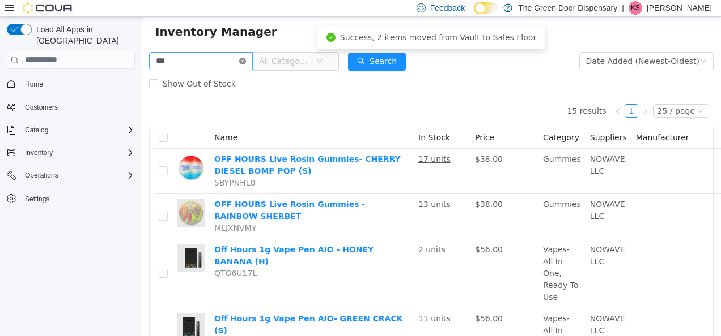
click at [246, 58] on icon "icon: close-circle" at bounding box center [242, 60] width 7 height 7
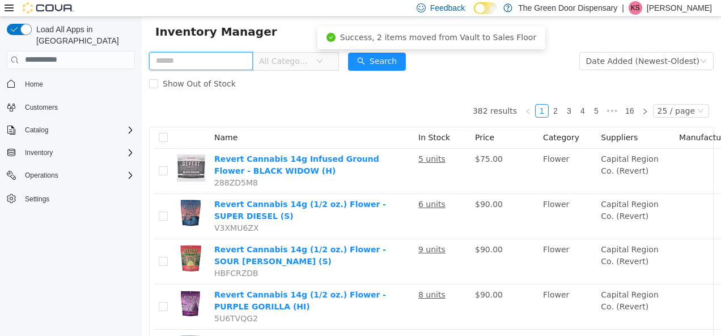
click at [228, 65] on input "text" at bounding box center [201, 61] width 104 height 18
type input "*****"
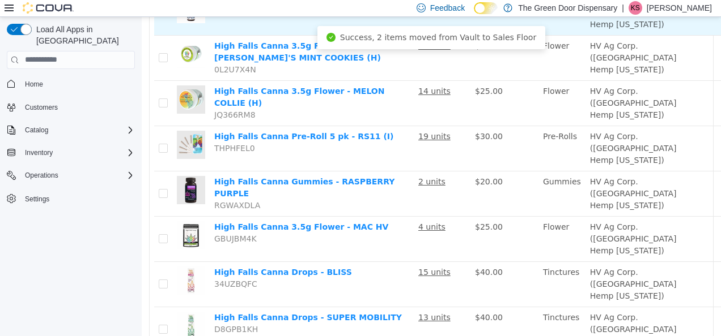
scroll to position [279, 75]
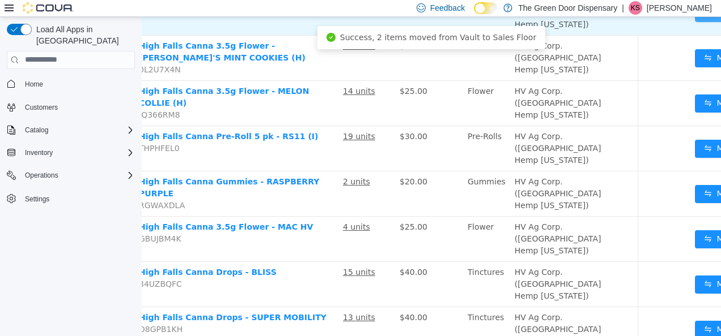
click at [695, 22] on button "Move" at bounding box center [721, 12] width 52 height 18
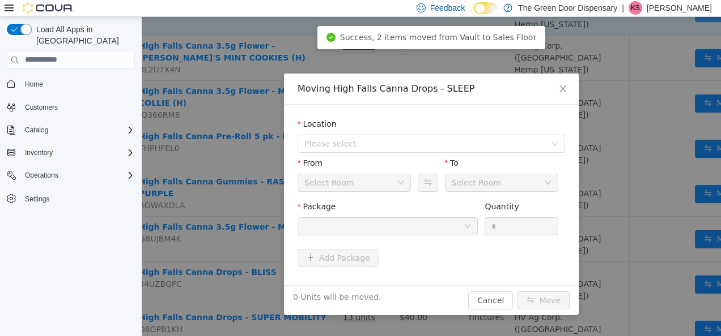
scroll to position [279, 67]
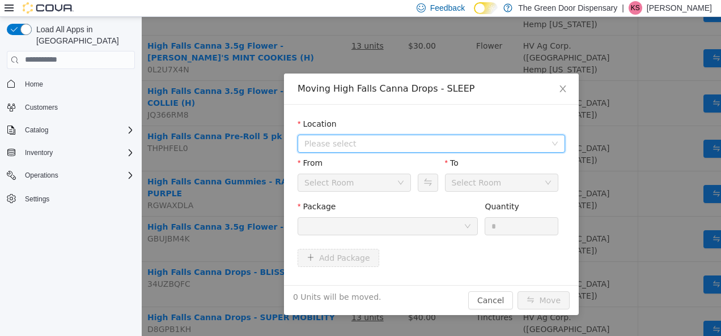
click at [441, 136] on span "Please select" at bounding box center [427, 143] width 246 height 17
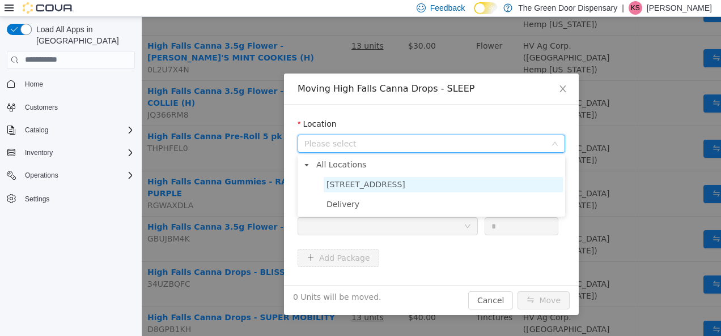
click at [415, 189] on span "3748 State Hwy 37" at bounding box center [442, 184] width 239 height 15
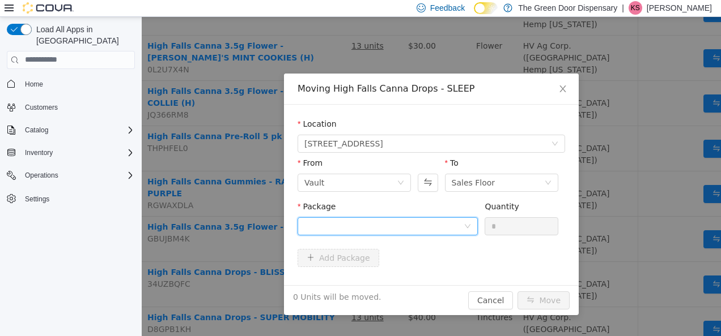
click at [377, 225] on div at bounding box center [383, 226] width 159 height 17
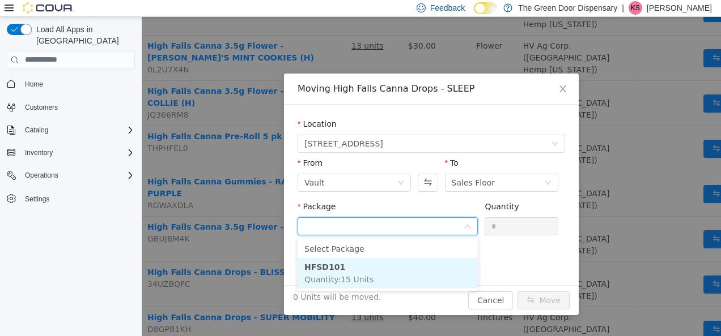
click at [369, 269] on li "HFSD101 Quantity : 15 Units" at bounding box center [387, 273] width 180 height 31
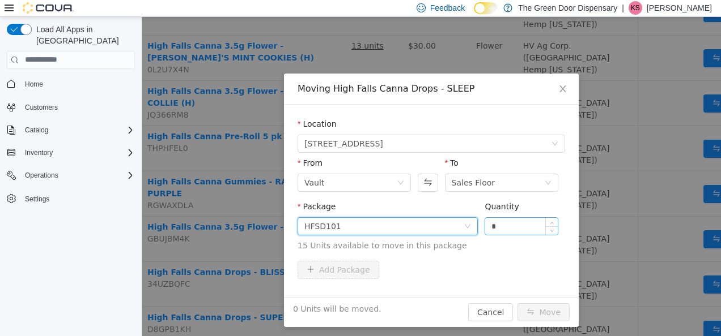
click at [509, 224] on input "*" at bounding box center [521, 226] width 73 height 17
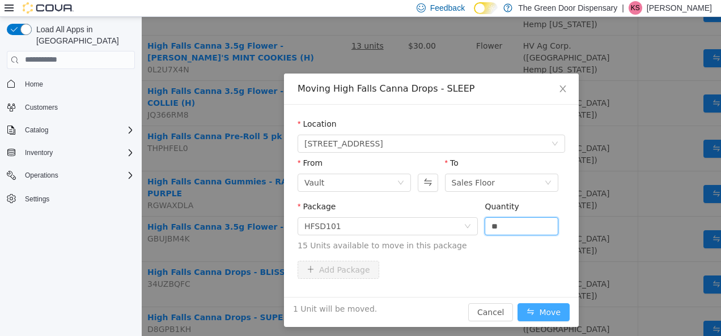
type input "*"
click at [543, 308] on button "Move" at bounding box center [543, 312] width 52 height 18
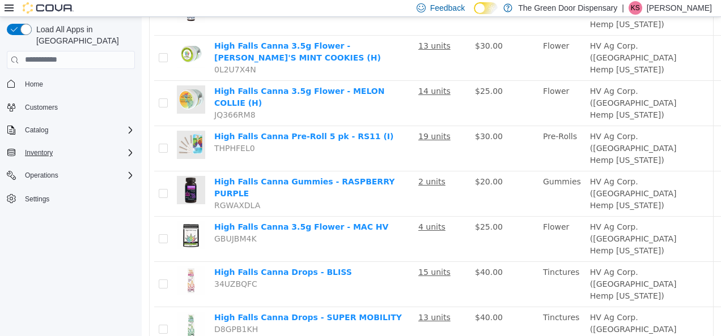
click at [127, 148] on icon "Complex example" at bounding box center [130, 152] width 9 height 9
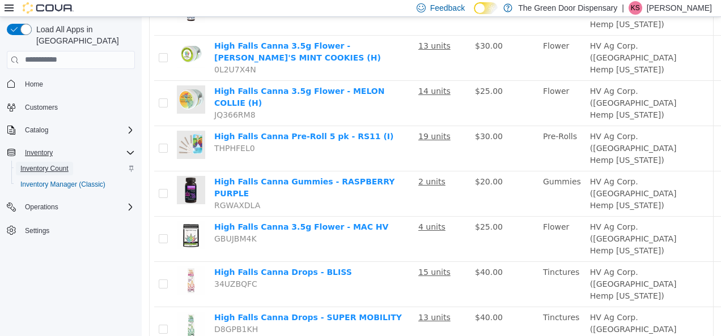
click at [66, 164] on span "Inventory Count" at bounding box center [44, 168] width 48 height 9
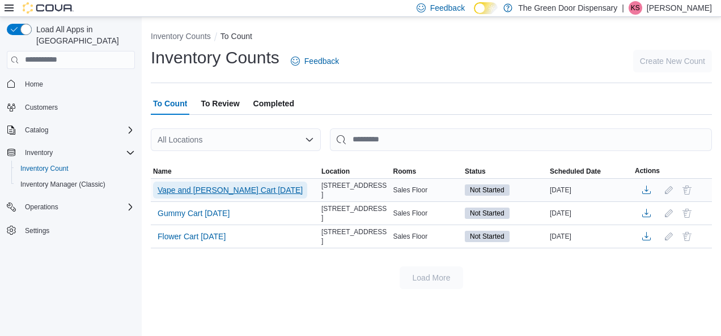
click at [194, 188] on span "Vape and Bev Cart 10/11/25" at bounding box center [229, 190] width 145 height 11
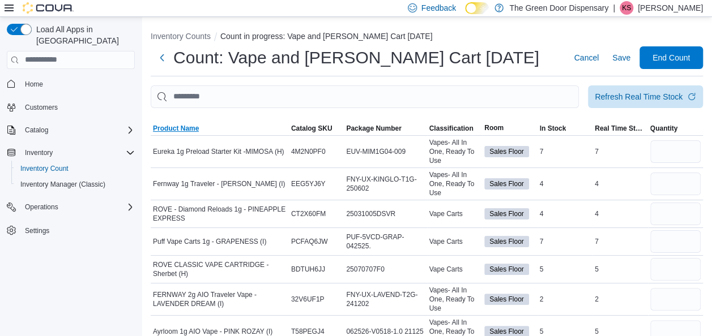
click at [191, 130] on span "Product Name" at bounding box center [176, 128] width 46 height 9
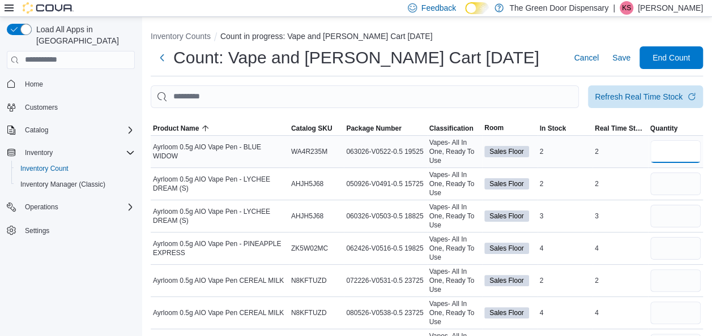
click at [687, 148] on input "number" at bounding box center [675, 151] width 51 height 23
type input "*"
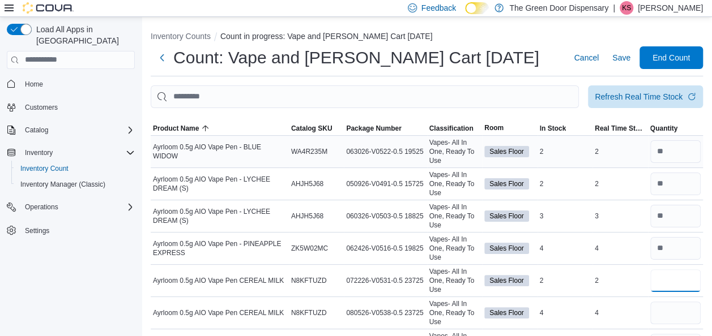
type input "*"
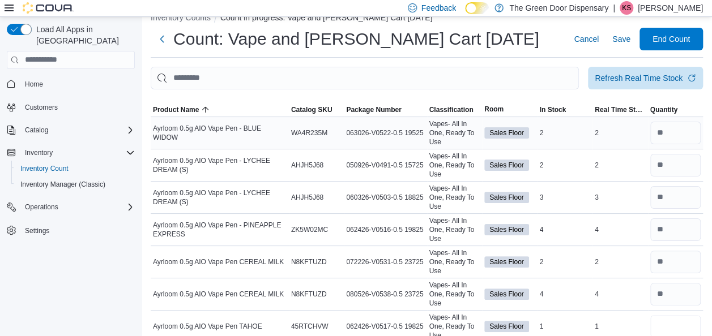
type input "*"
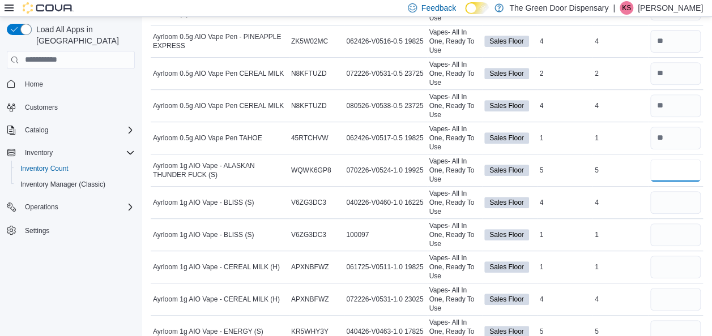
type input "*"
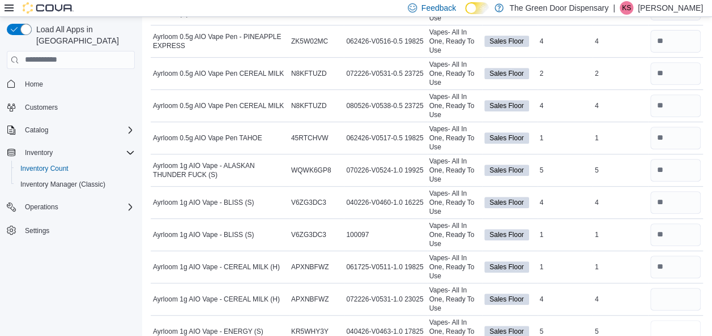
scroll to position [211, 0]
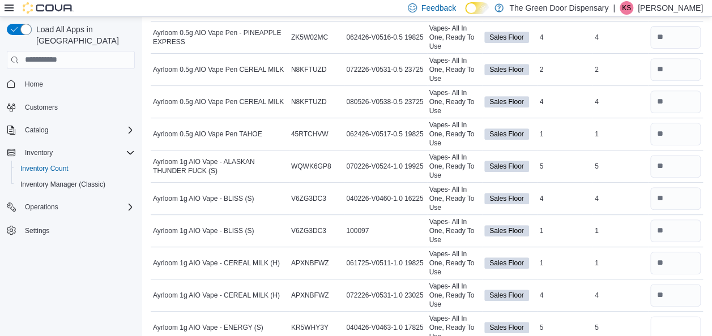
type input "*"
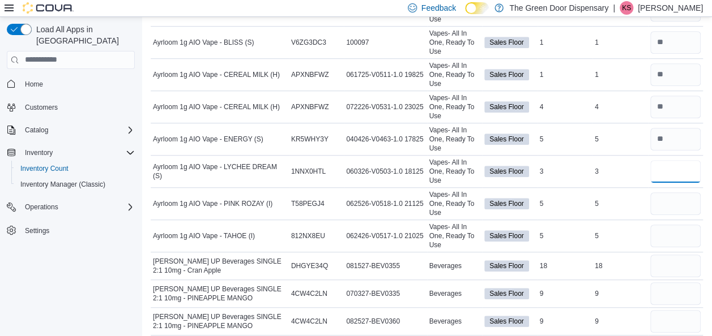
type input "*"
type input "**"
type input "*"
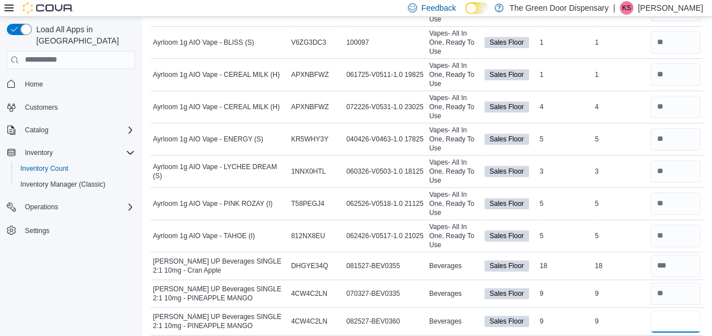
type input "*"
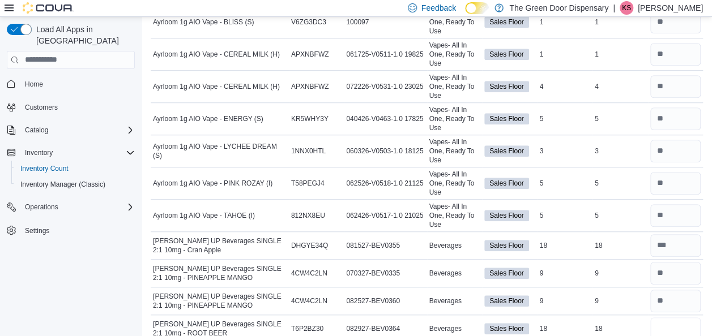
type input "**"
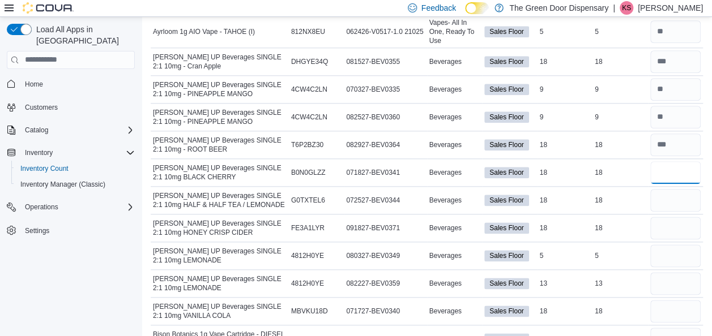
type input "**"
type input "*"
type input "**"
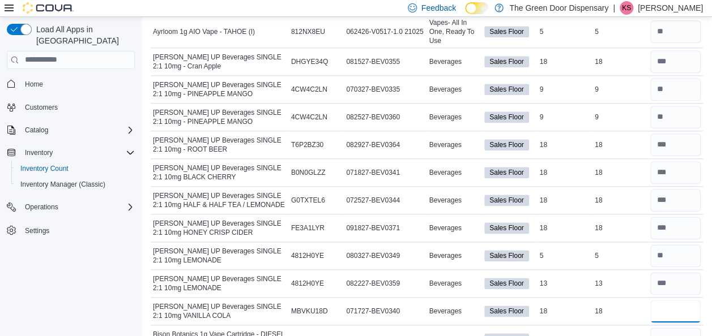
type input "**"
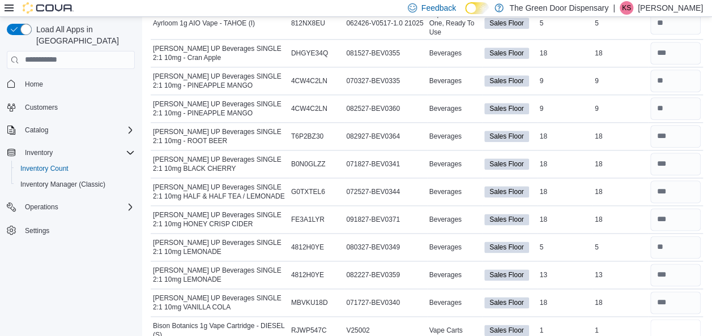
type input "*"
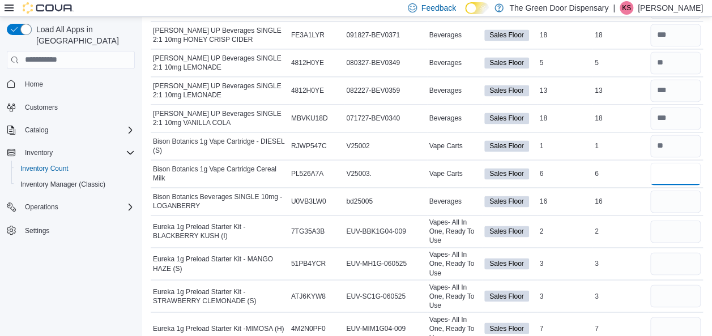
type input "*"
type input "**"
type input "*"
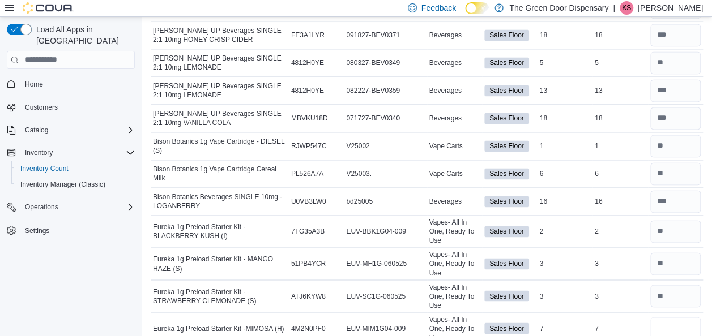
type input "*"
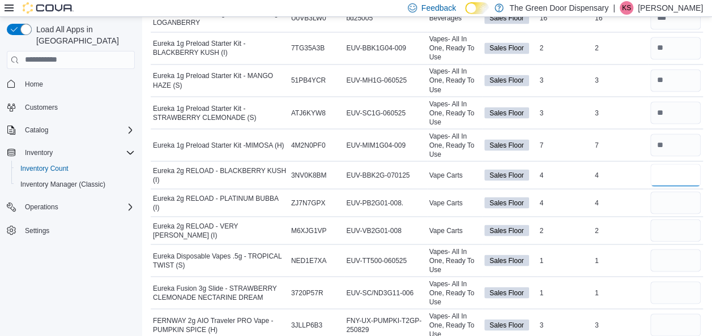
type input "*"
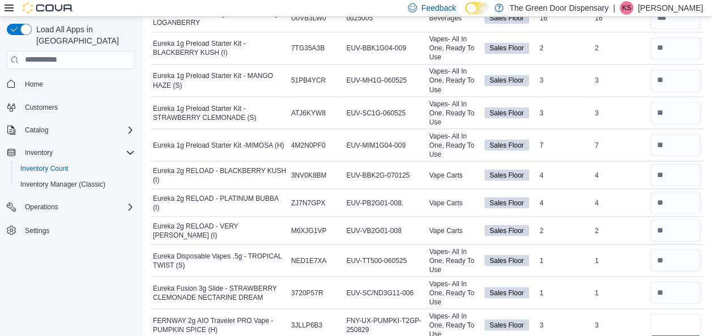
type input "*"
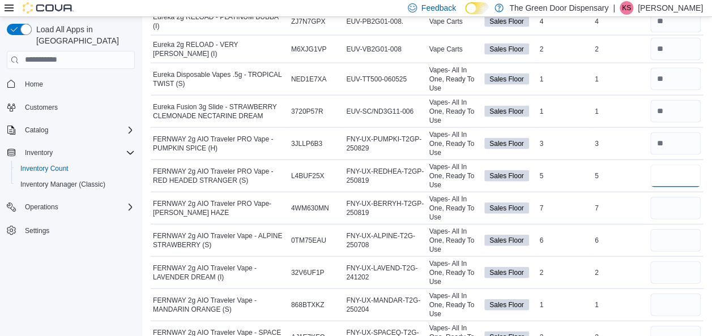
type input "*"
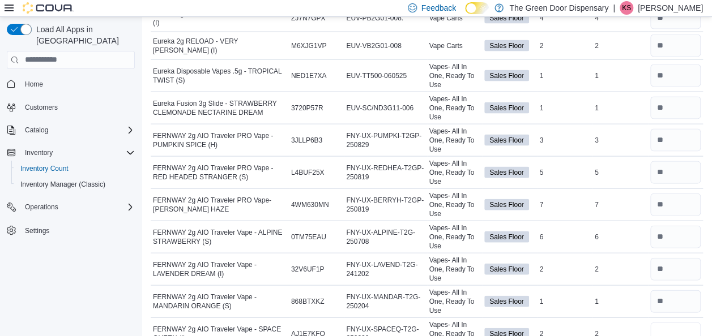
type input "*"
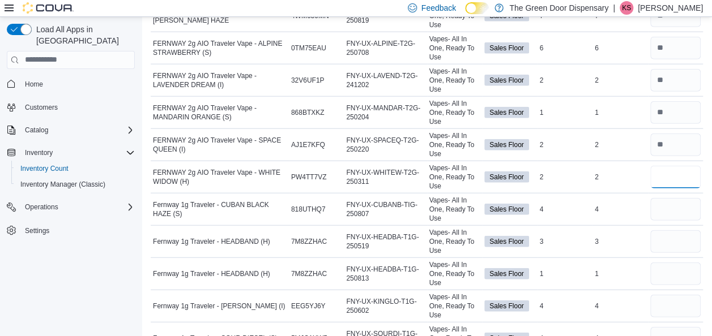
type input "*"
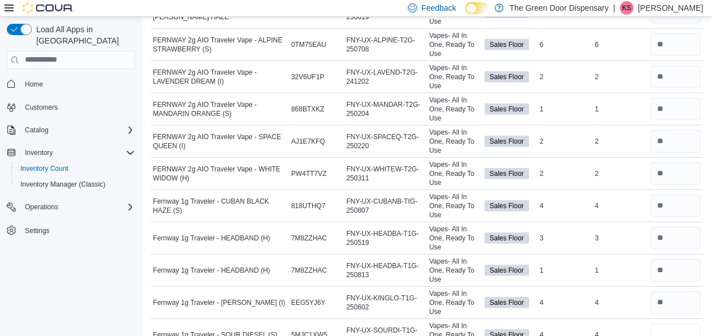
type input "*"
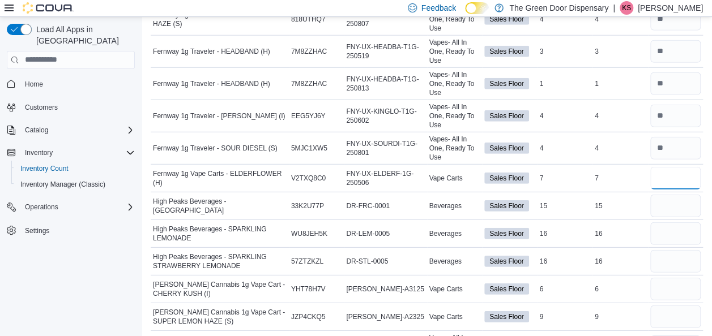
type input "*"
type input "**"
type input "*"
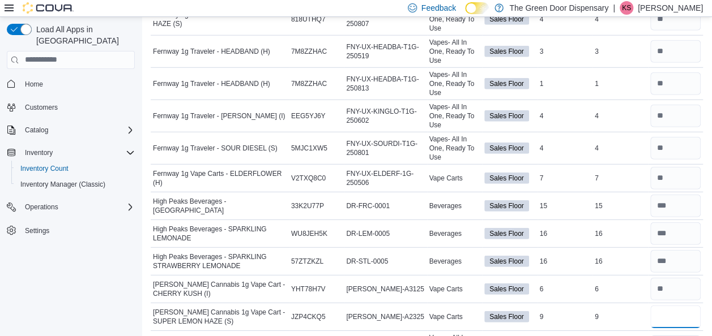
type input "*"
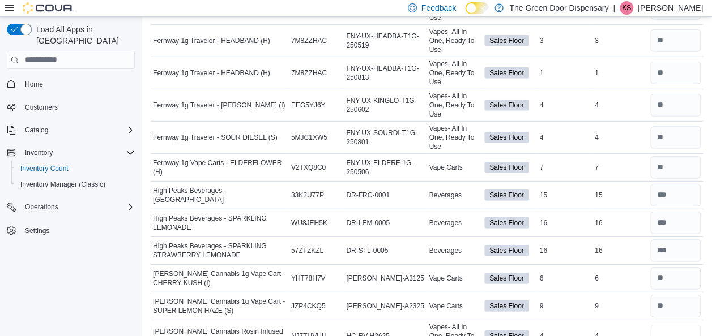
type input "*"
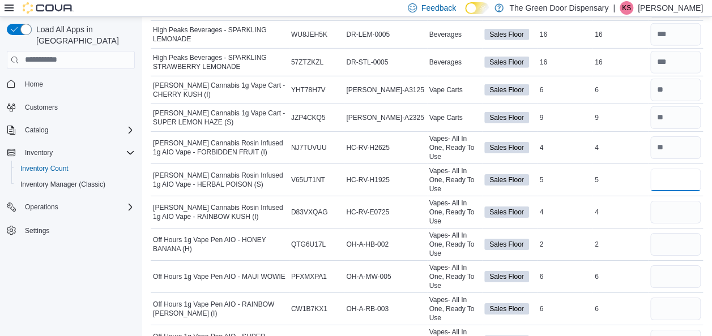
type input "*"
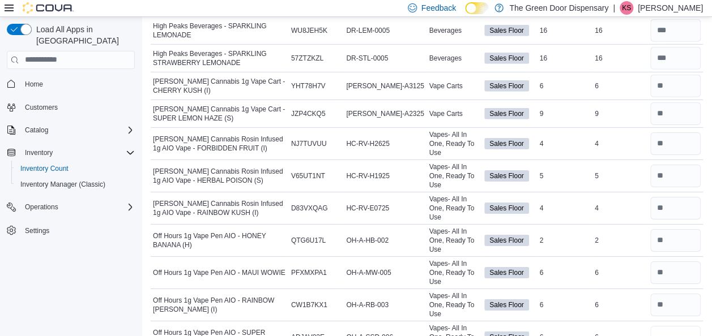
type input "*"
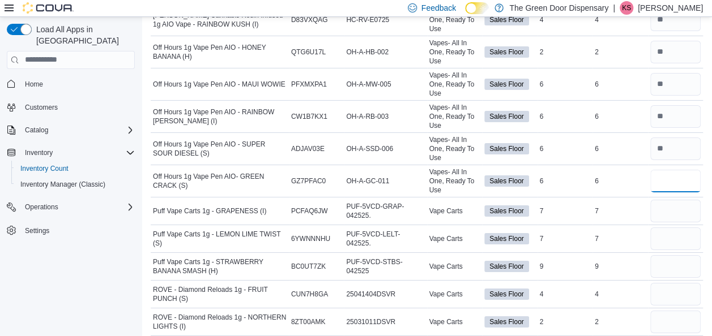
type input "*"
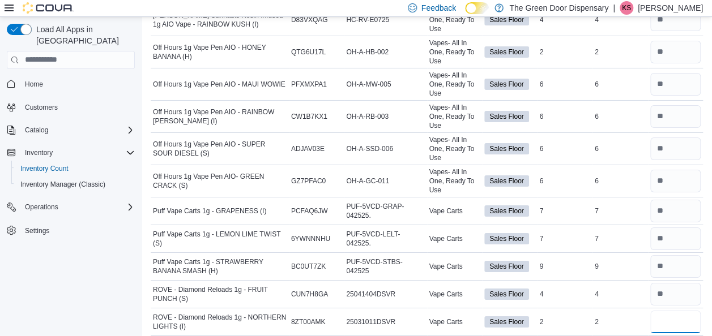
type input "*"
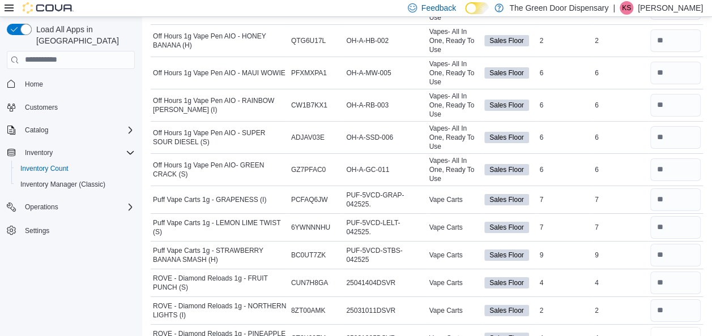
type input "*"
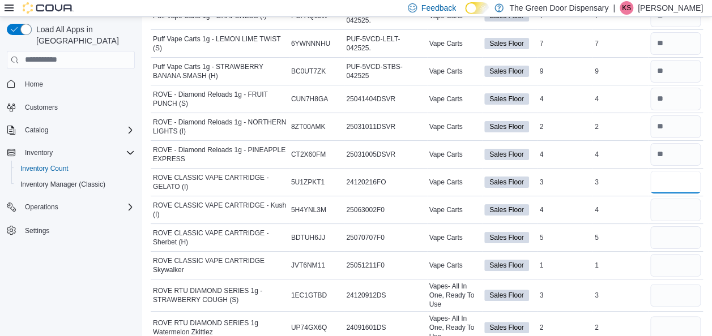
type input "*"
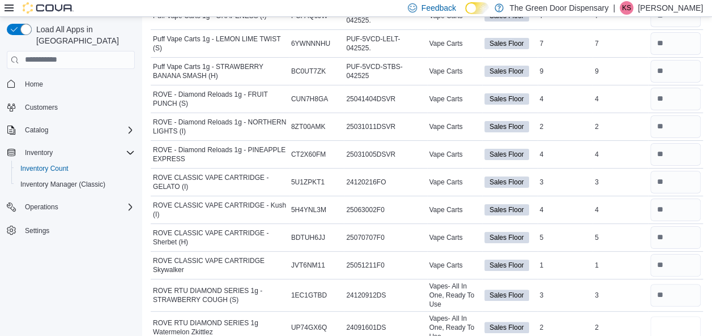
type input "*"
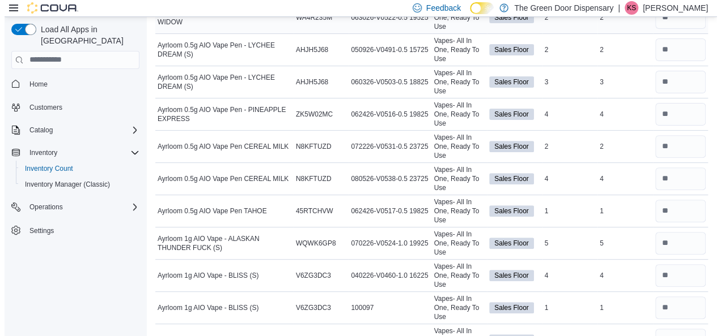
scroll to position [0, 0]
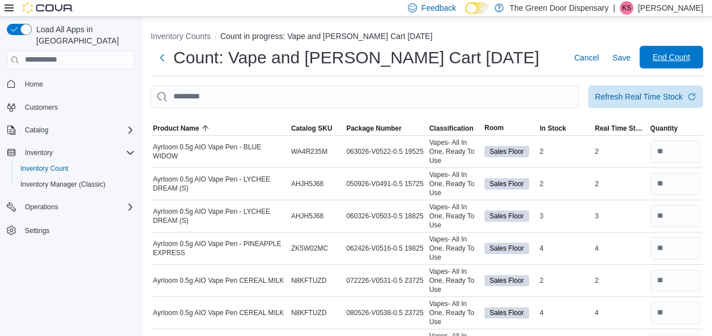
click at [690, 53] on span "End Count" at bounding box center [671, 57] width 37 height 11
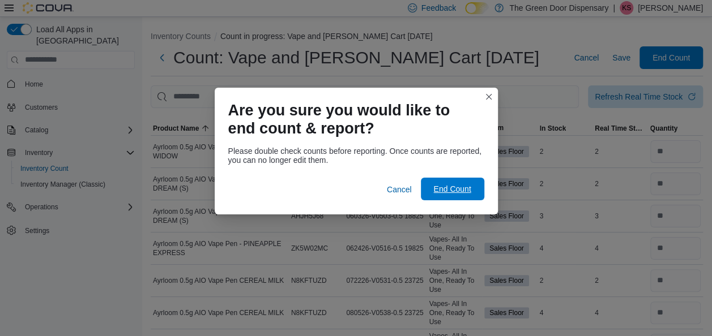
click at [450, 191] on span "End Count" at bounding box center [451, 189] width 37 height 11
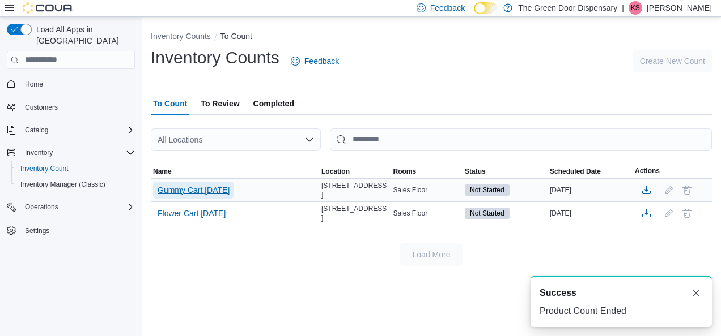
click at [213, 193] on span "Gummy Cart 10/11/25" at bounding box center [193, 190] width 72 height 11
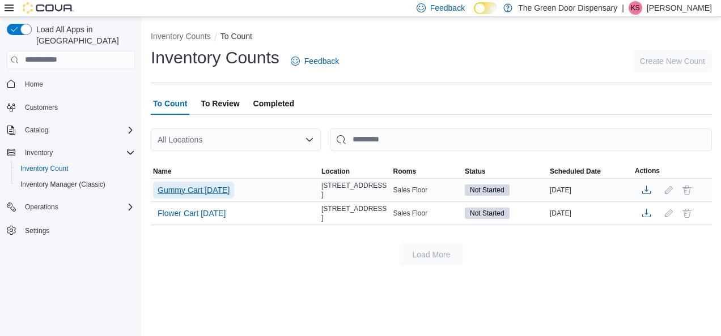
click at [201, 189] on span "Gummy Cart 10/11/25" at bounding box center [193, 190] width 72 height 11
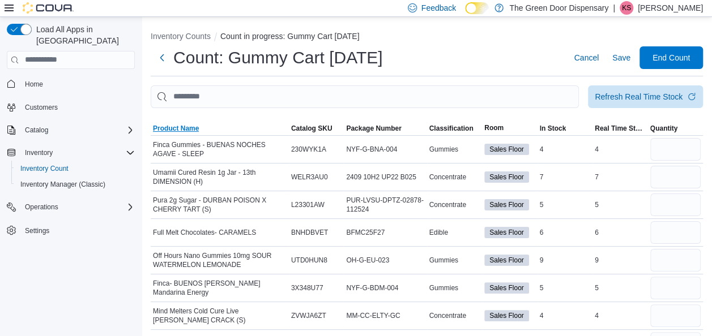
click at [180, 125] on span "Product Name" at bounding box center [176, 128] width 46 height 9
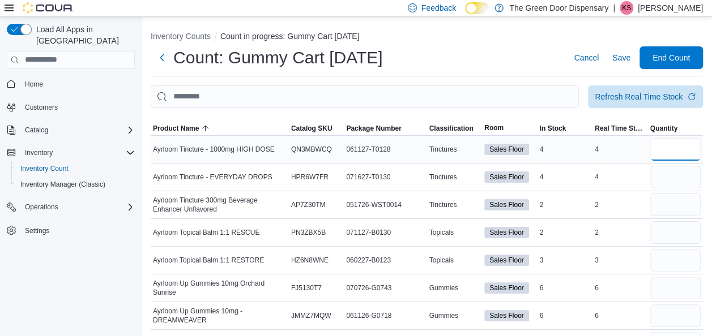
click at [681, 151] on input "number" at bounding box center [675, 149] width 51 height 23
type input "*"
click at [681, 151] on input "number" at bounding box center [675, 149] width 51 height 23
type input "*"
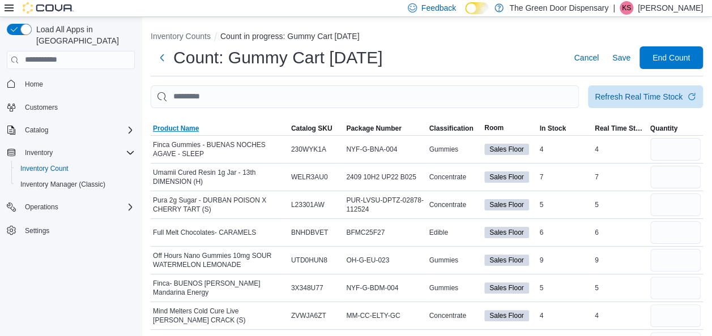
click at [189, 130] on span "Product Name" at bounding box center [176, 128] width 46 height 9
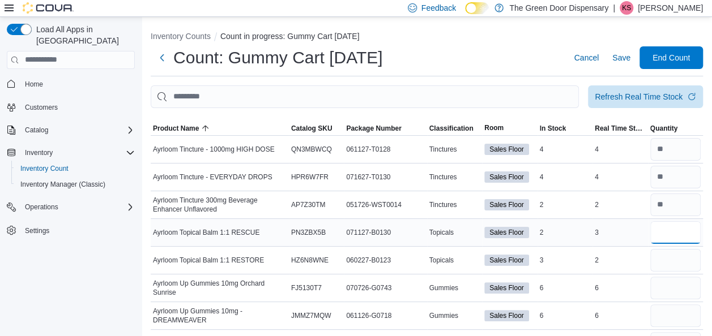
click at [678, 223] on input "number" at bounding box center [675, 232] width 51 height 23
type input "*"
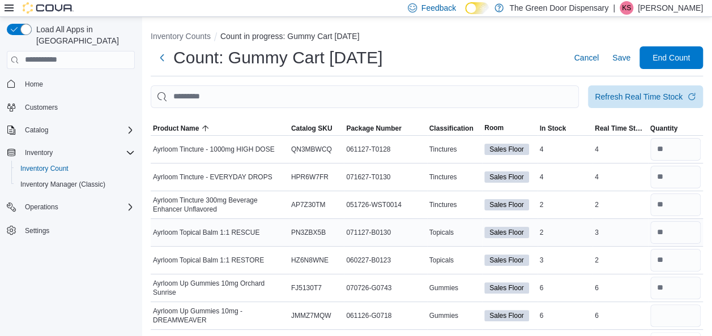
scroll to position [17, 0]
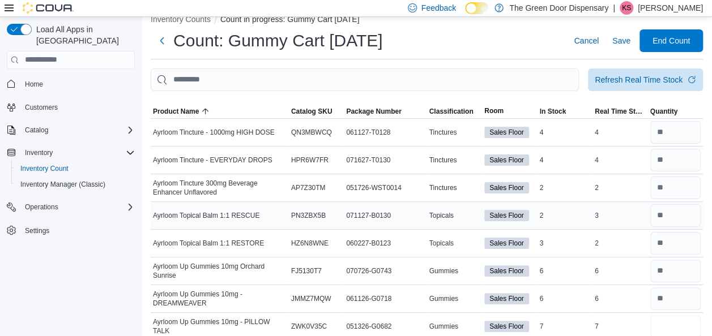
type input "*"
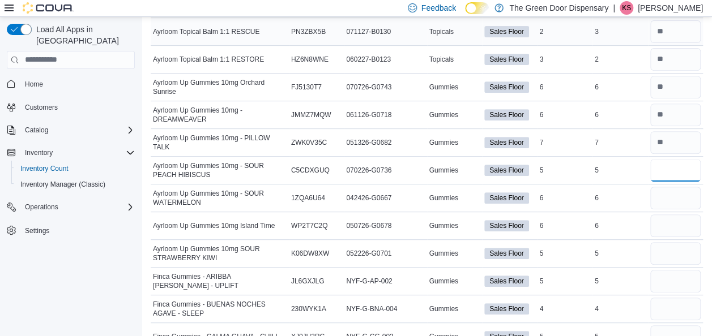
type input "*"
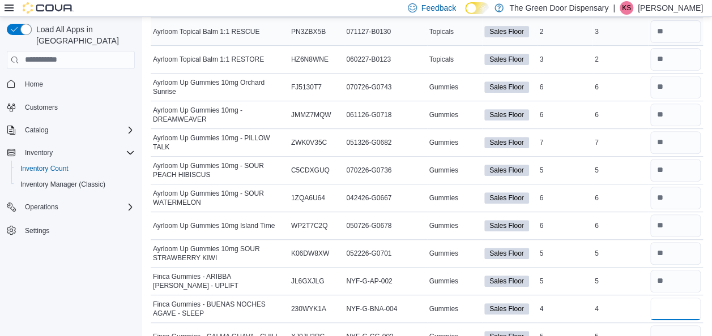
type input "*"
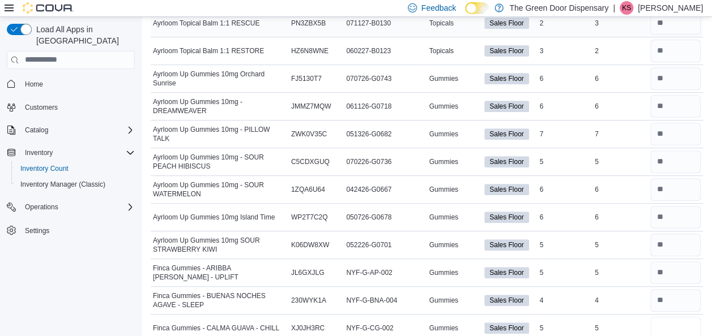
type input "*"
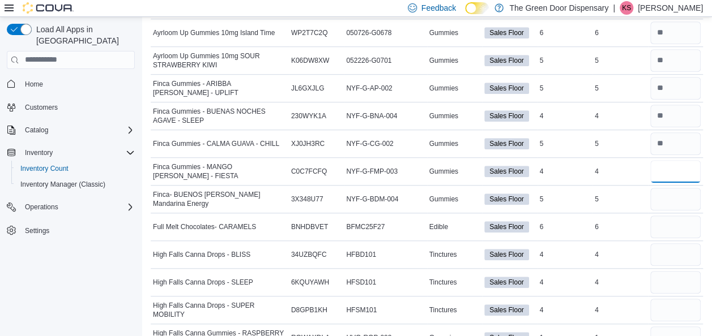
type input "*"
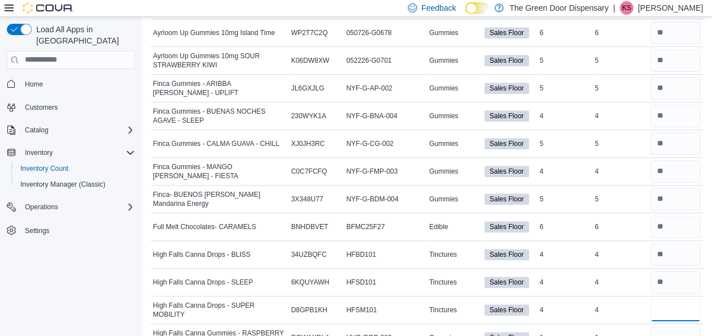
type input "*"
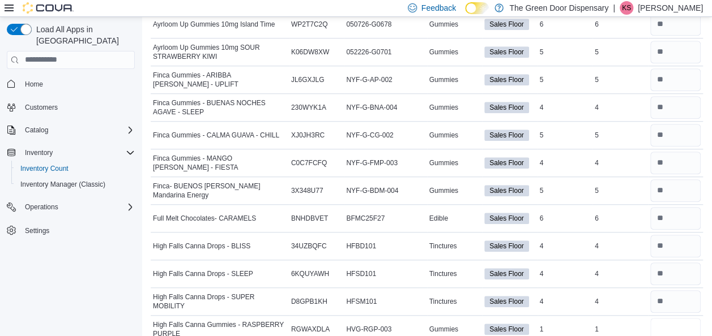
type input "*"
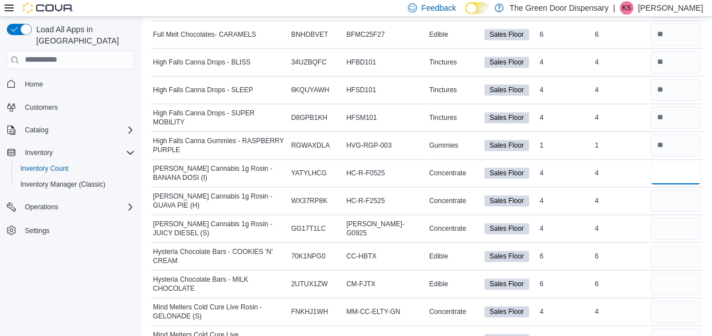
type input "*"
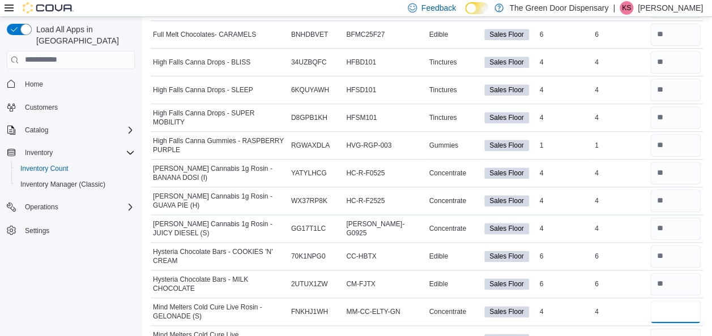
type input "*"
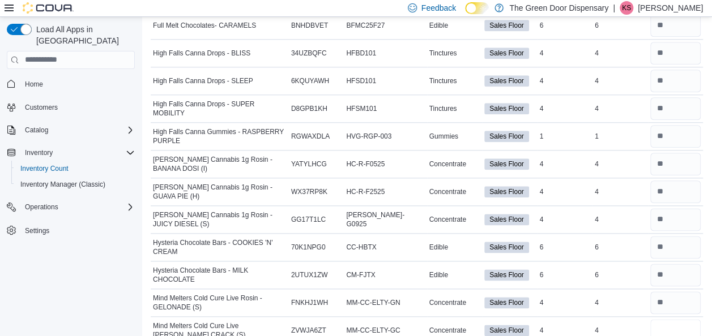
type input "*"
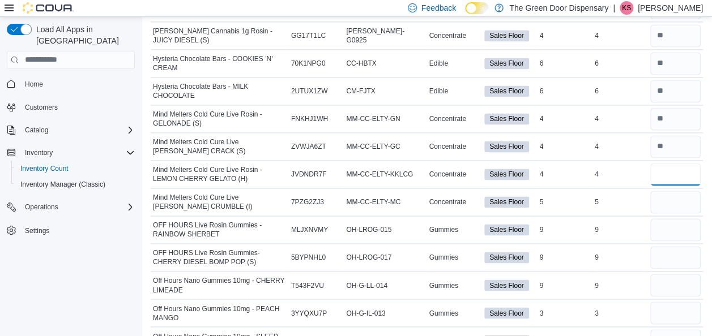
type input "*"
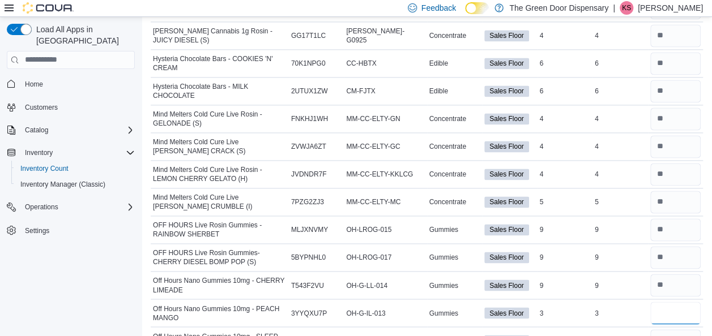
type input "*"
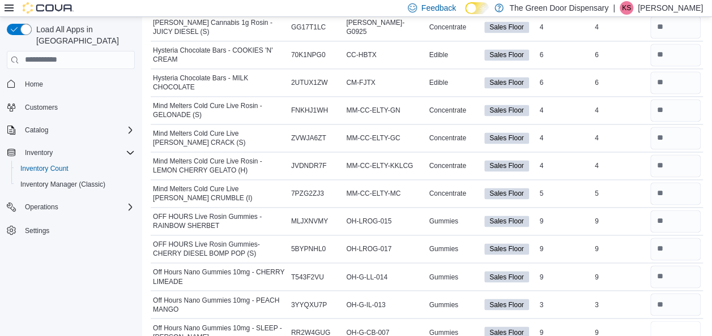
type input "*"
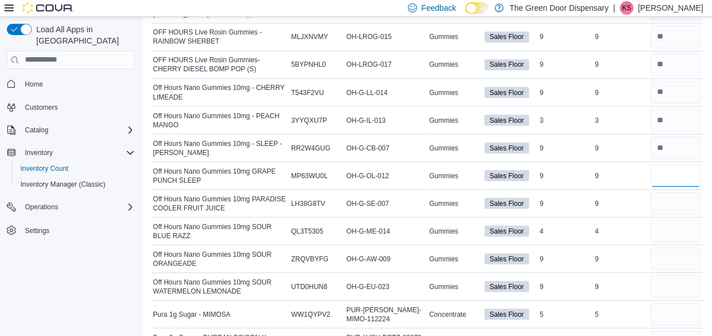
type input "*"
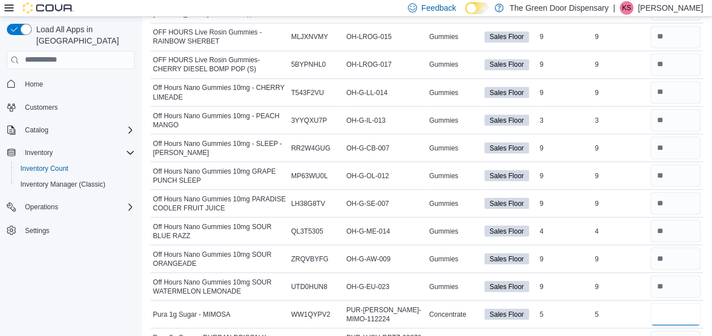
type input "*"
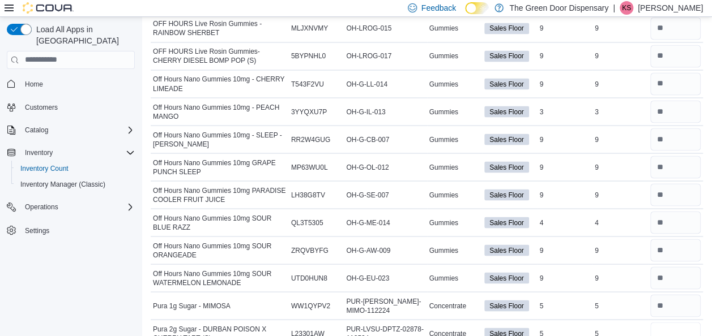
type input "*"
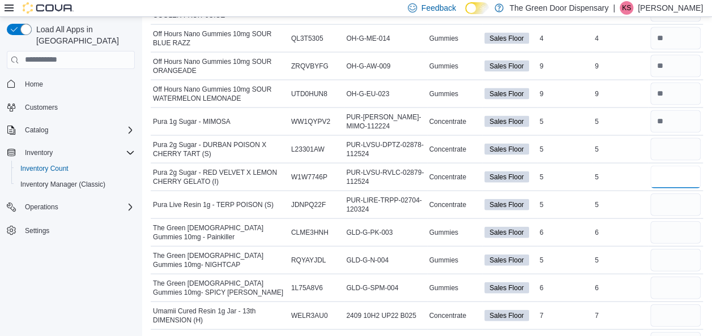
type input "*"
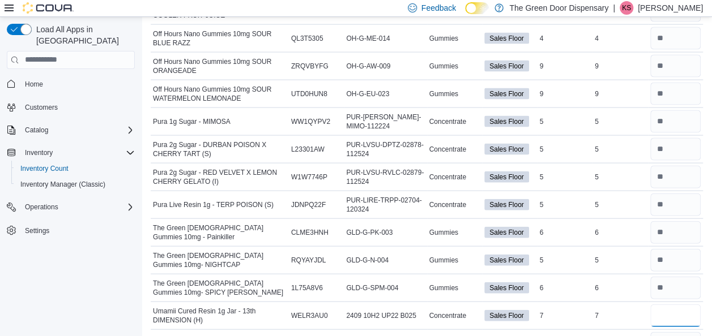
type input "*"
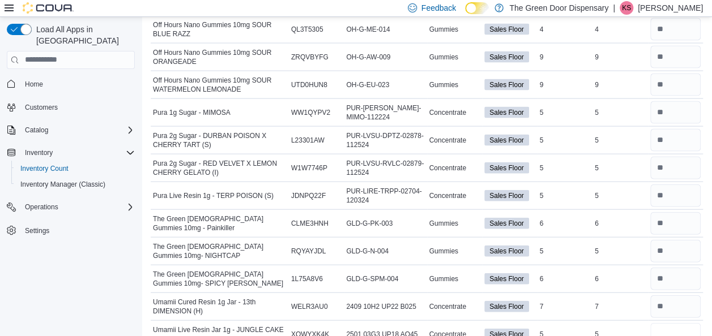
type input "*"
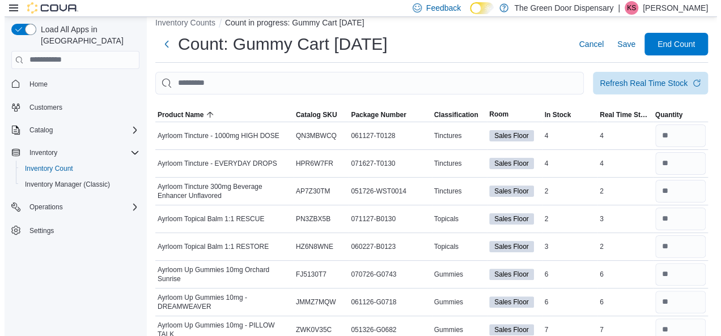
scroll to position [0, 0]
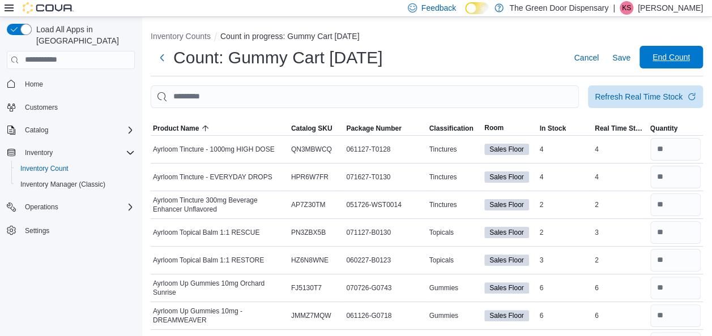
click at [684, 58] on span "End Count" at bounding box center [671, 57] width 37 height 11
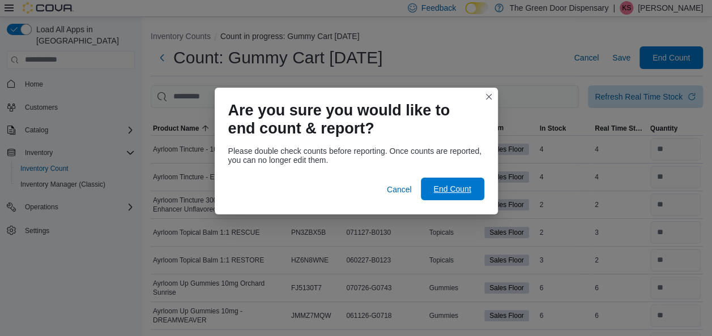
click at [457, 193] on span "End Count" at bounding box center [451, 189] width 37 height 11
